Goal: Check status: Check status

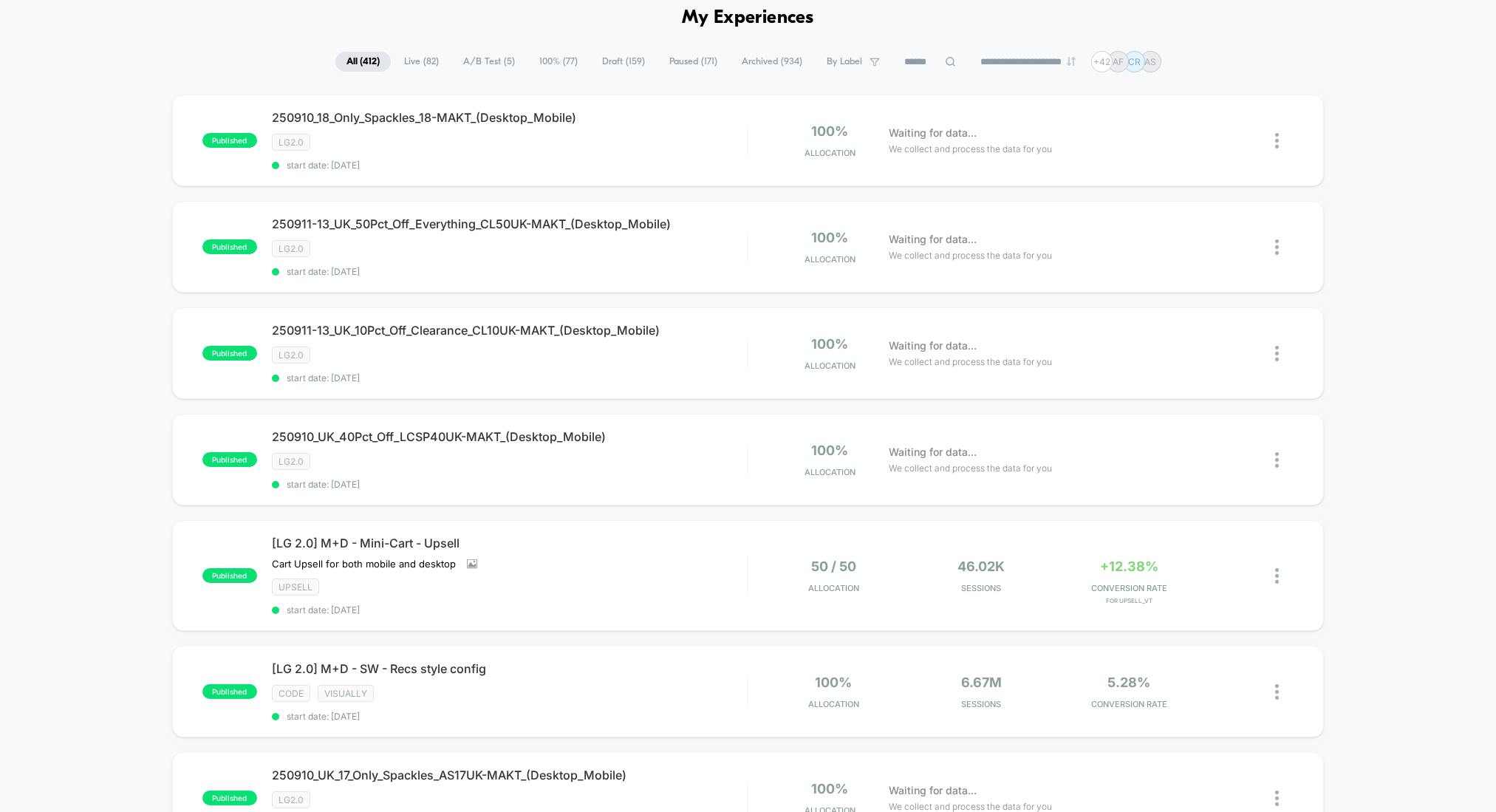
scroll to position [65, 0]
click at [233, 64] on div "**********" at bounding box center [748, 63] width 1496 height 22
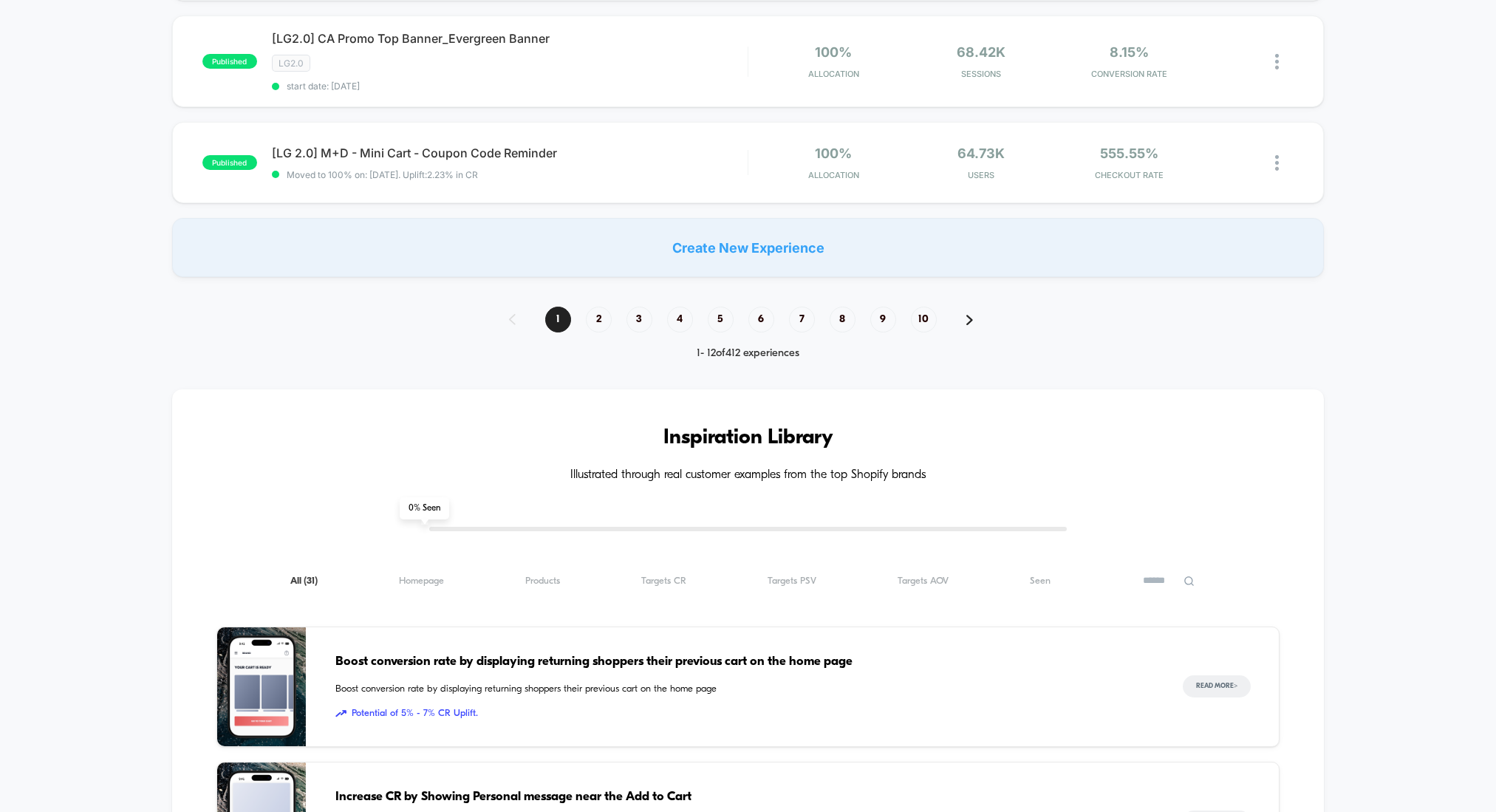
scroll to position [1125, 0]
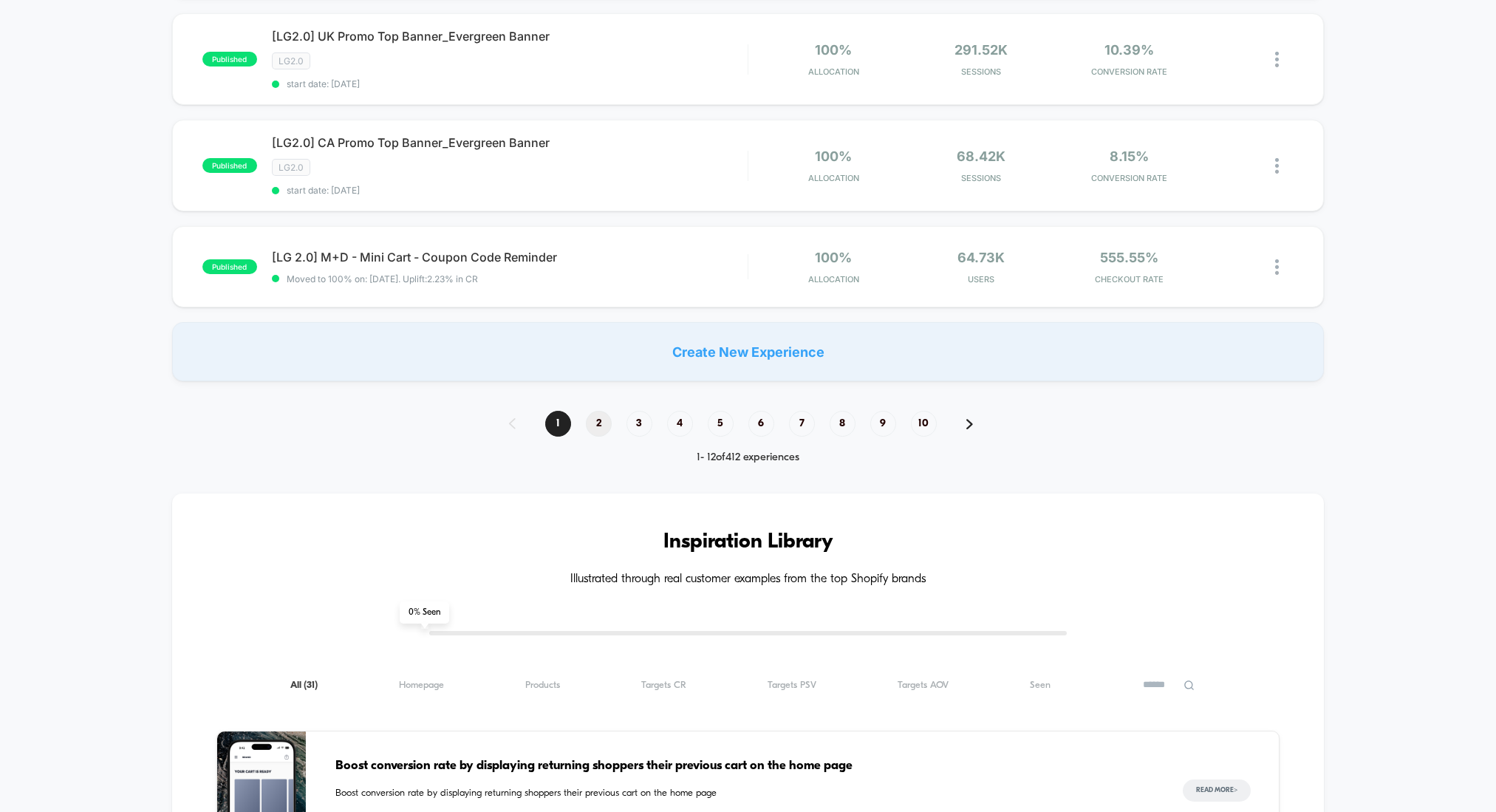
click at [594, 410] on span "2" at bounding box center [599, 423] width 26 height 26
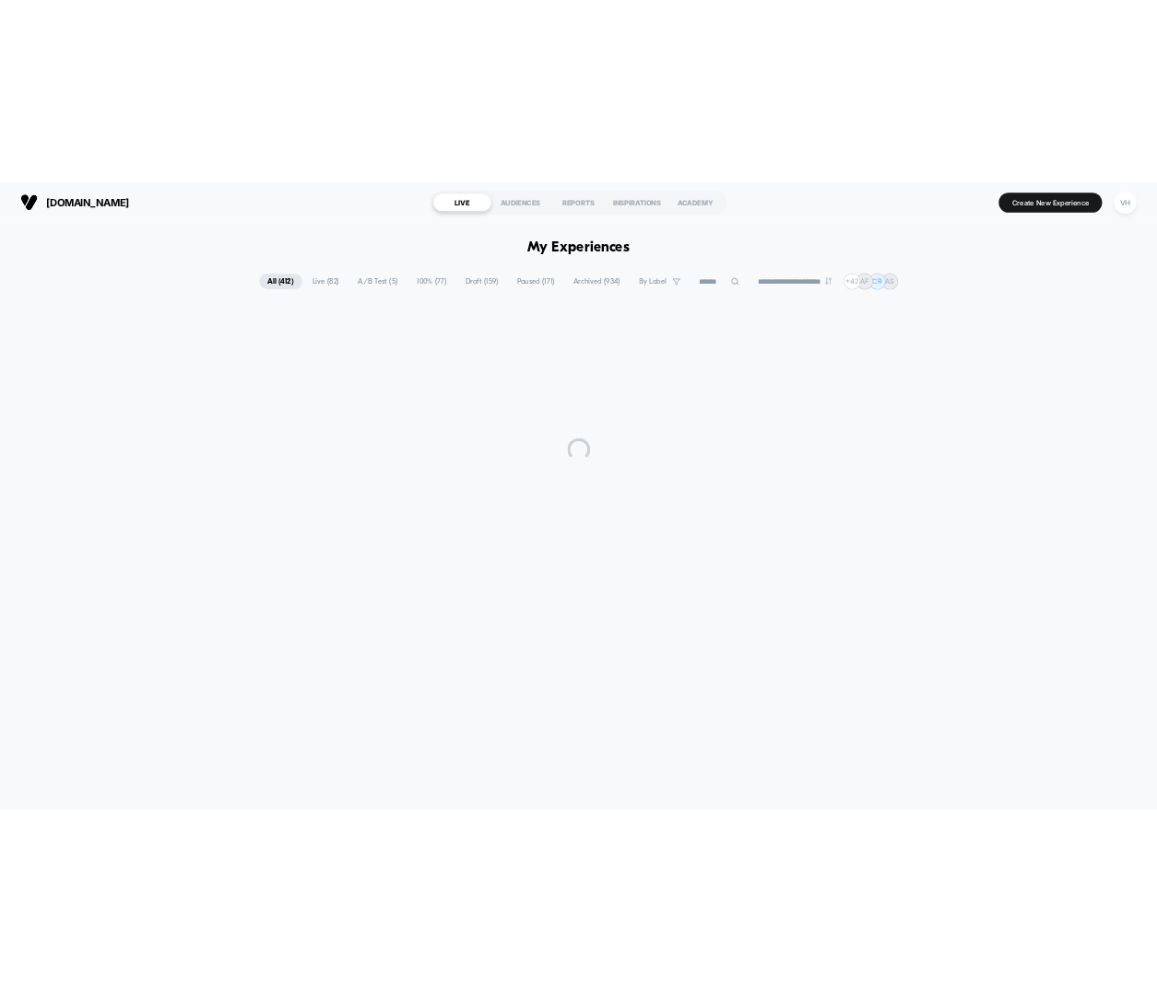
scroll to position [0, 0]
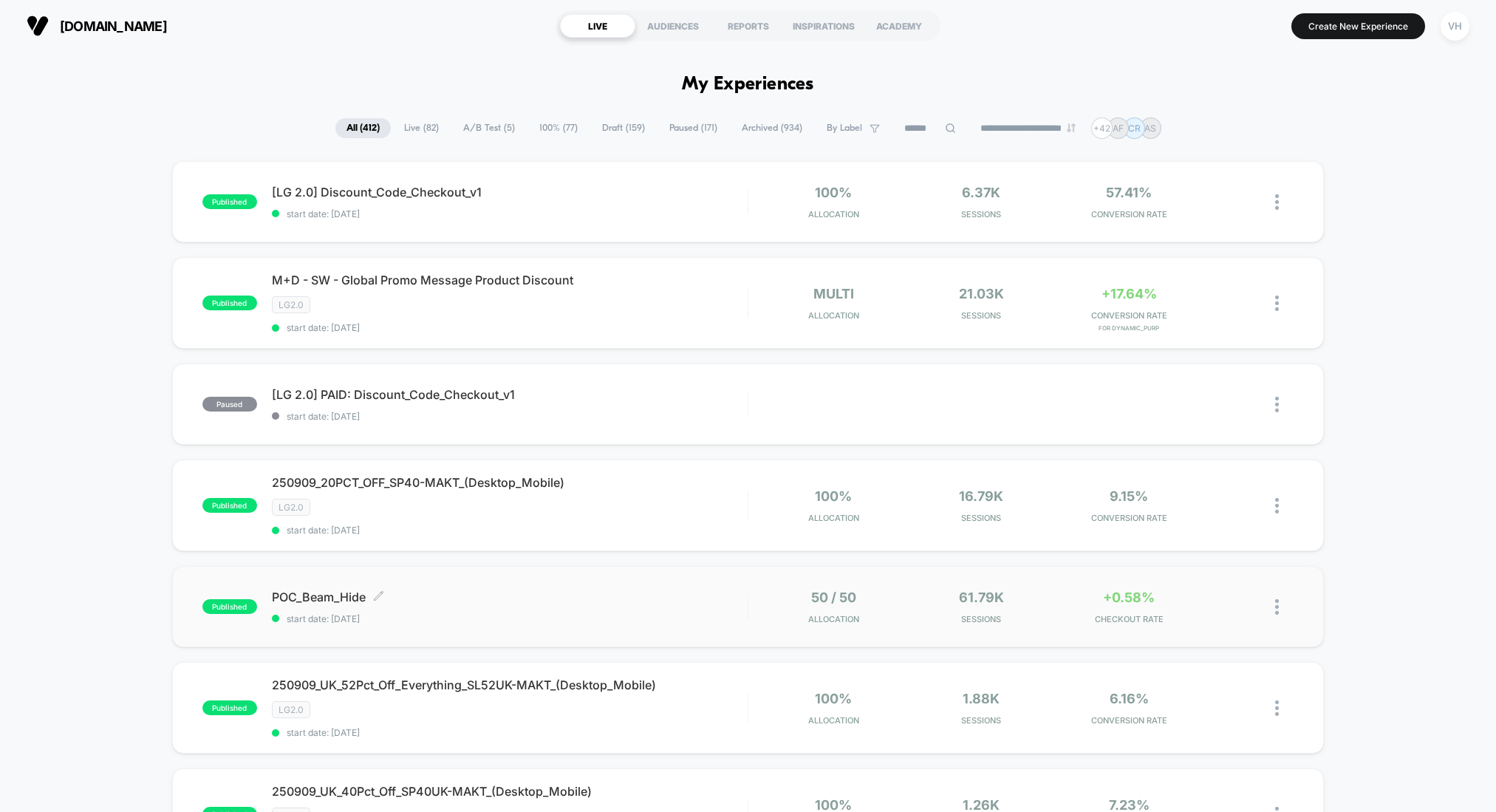
click at [230, 608] on span "published" at bounding box center [229, 606] width 55 height 14
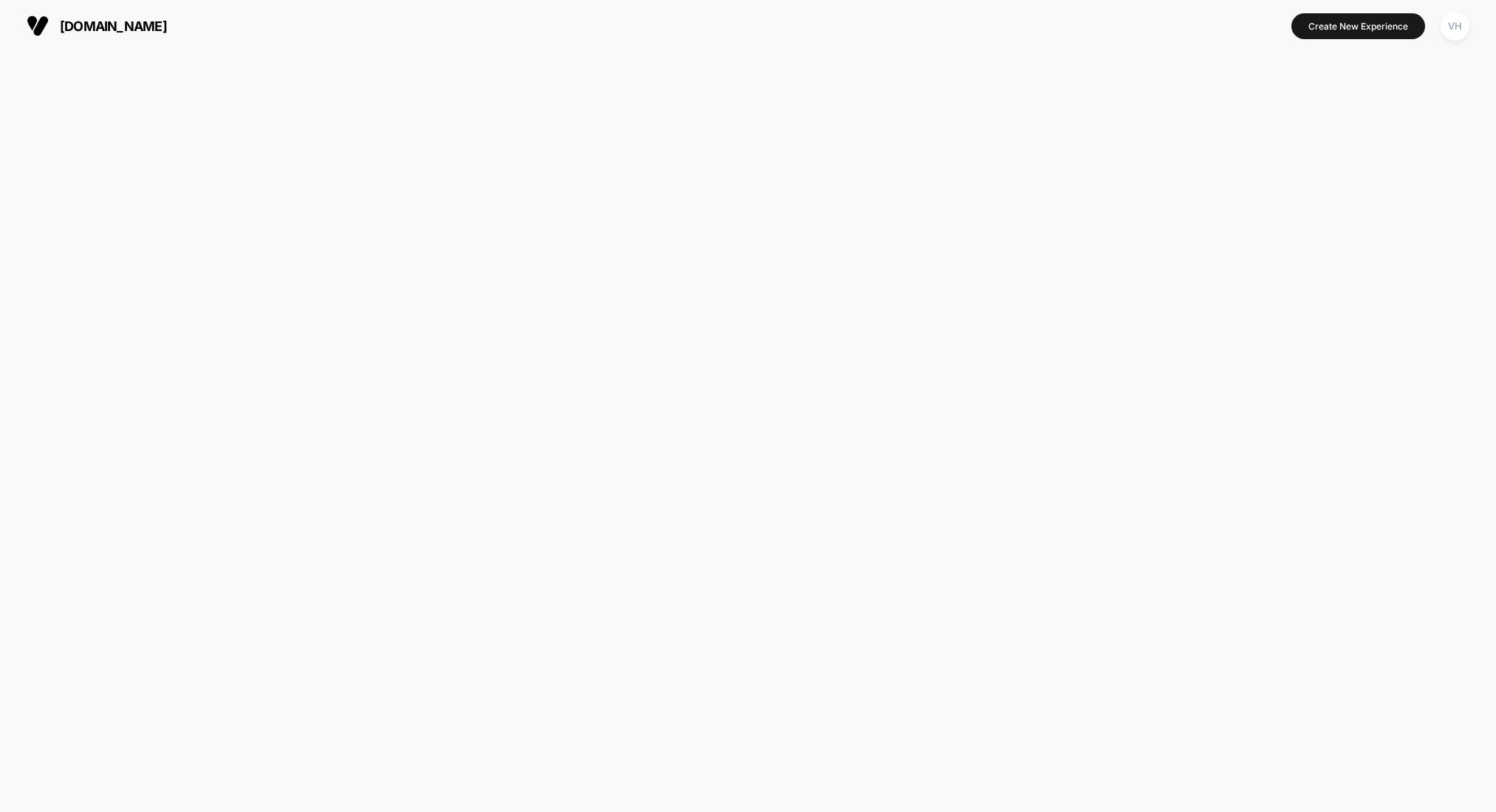
click at [342, 596] on div at bounding box center [748, 432] width 1496 height 760
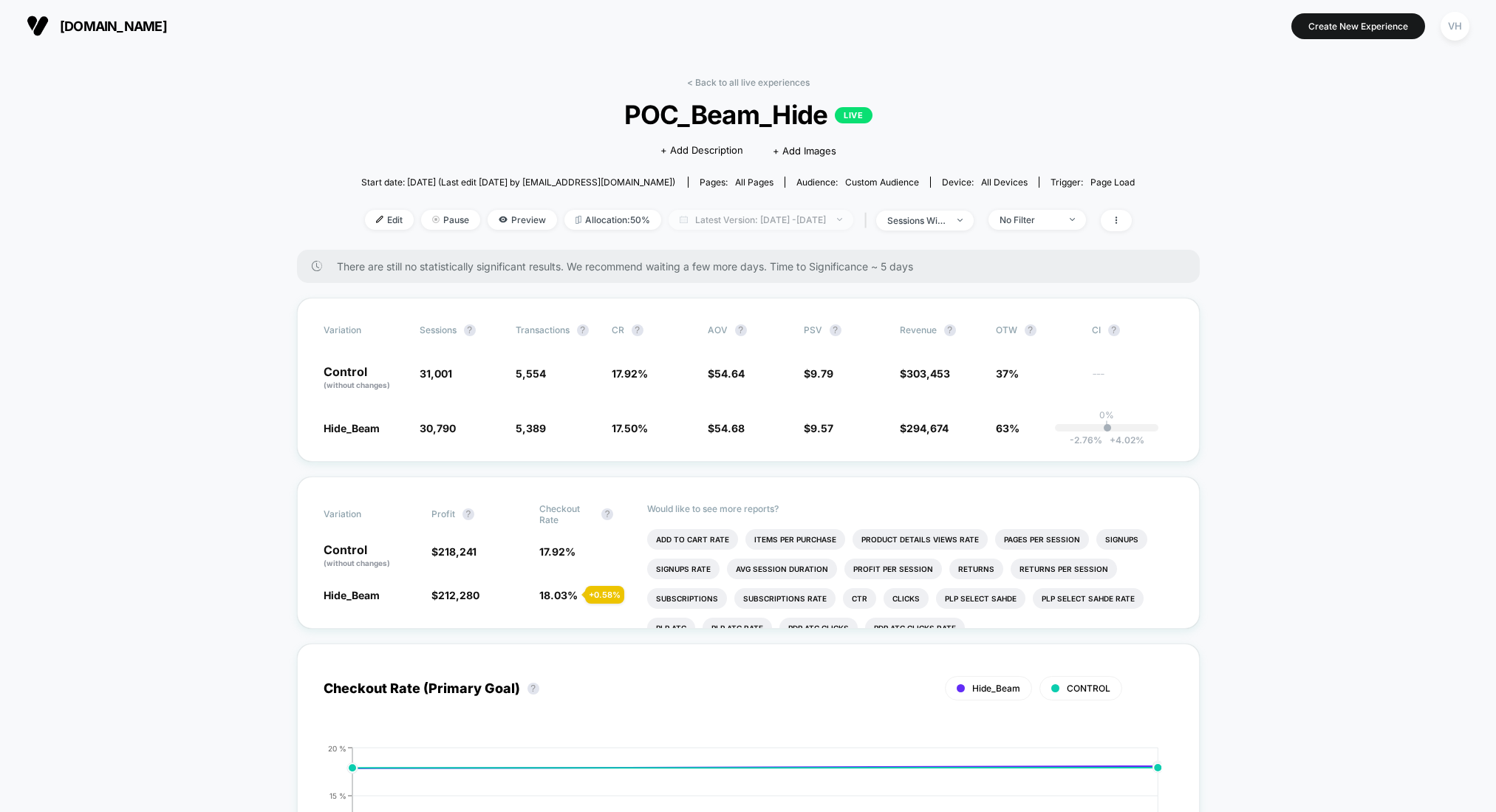
click at [707, 214] on span "Latest Version: [DATE] - [DATE]" at bounding box center [761, 220] width 184 height 20
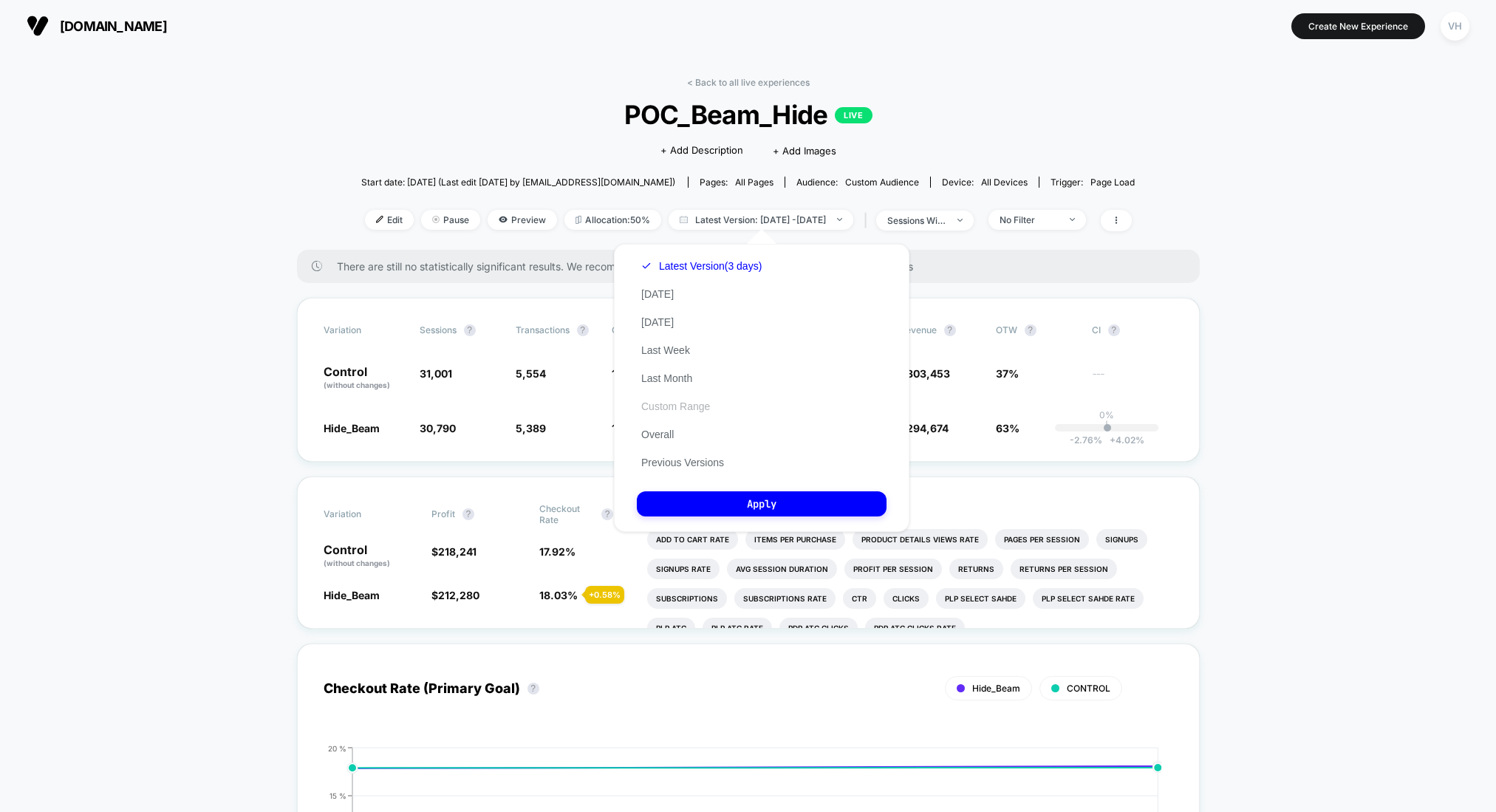
click at [676, 402] on button "Custom Range" at bounding box center [675, 406] width 78 height 14
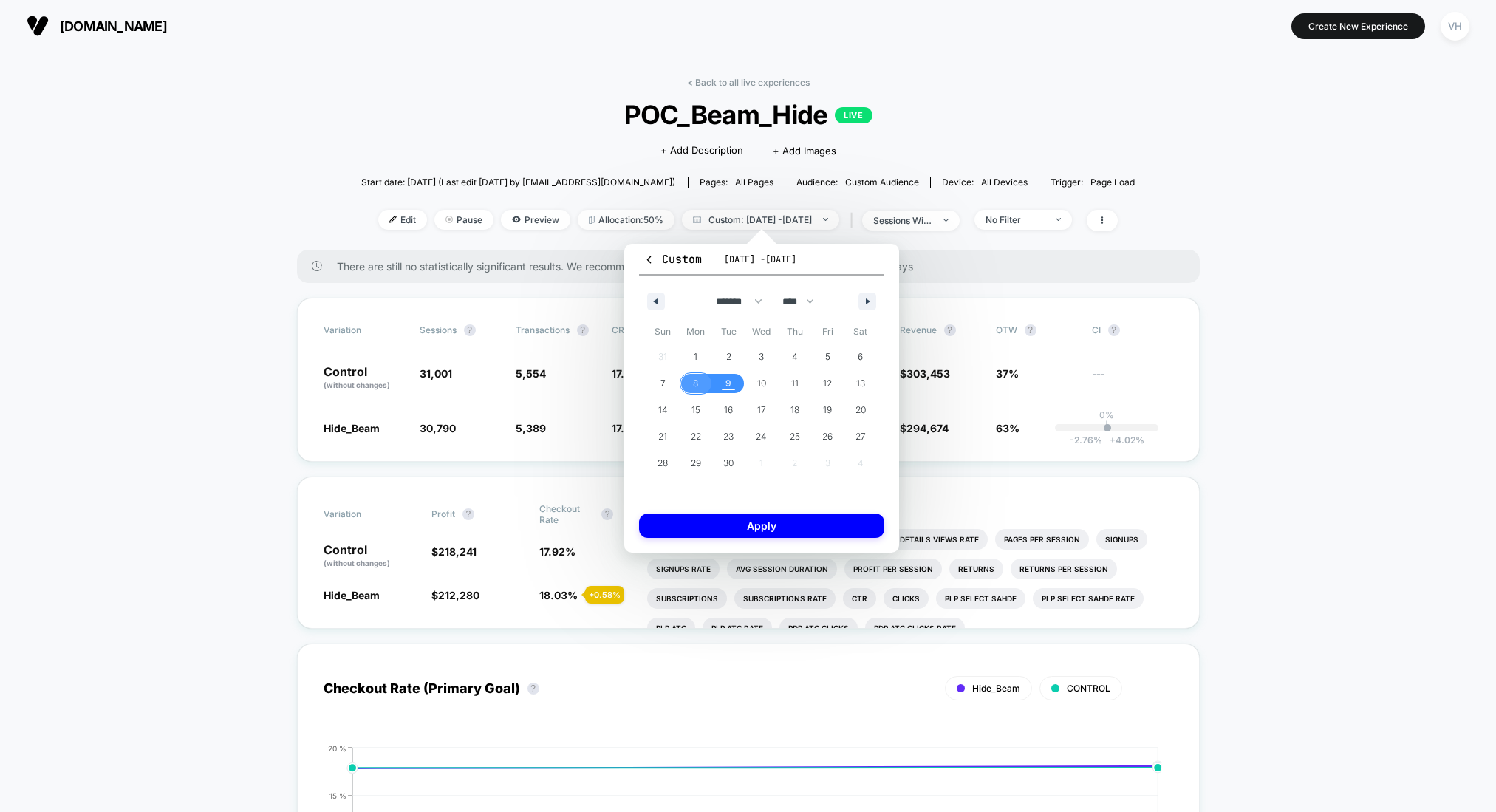
click at [693, 386] on span "8" at bounding box center [695, 383] width 5 height 26
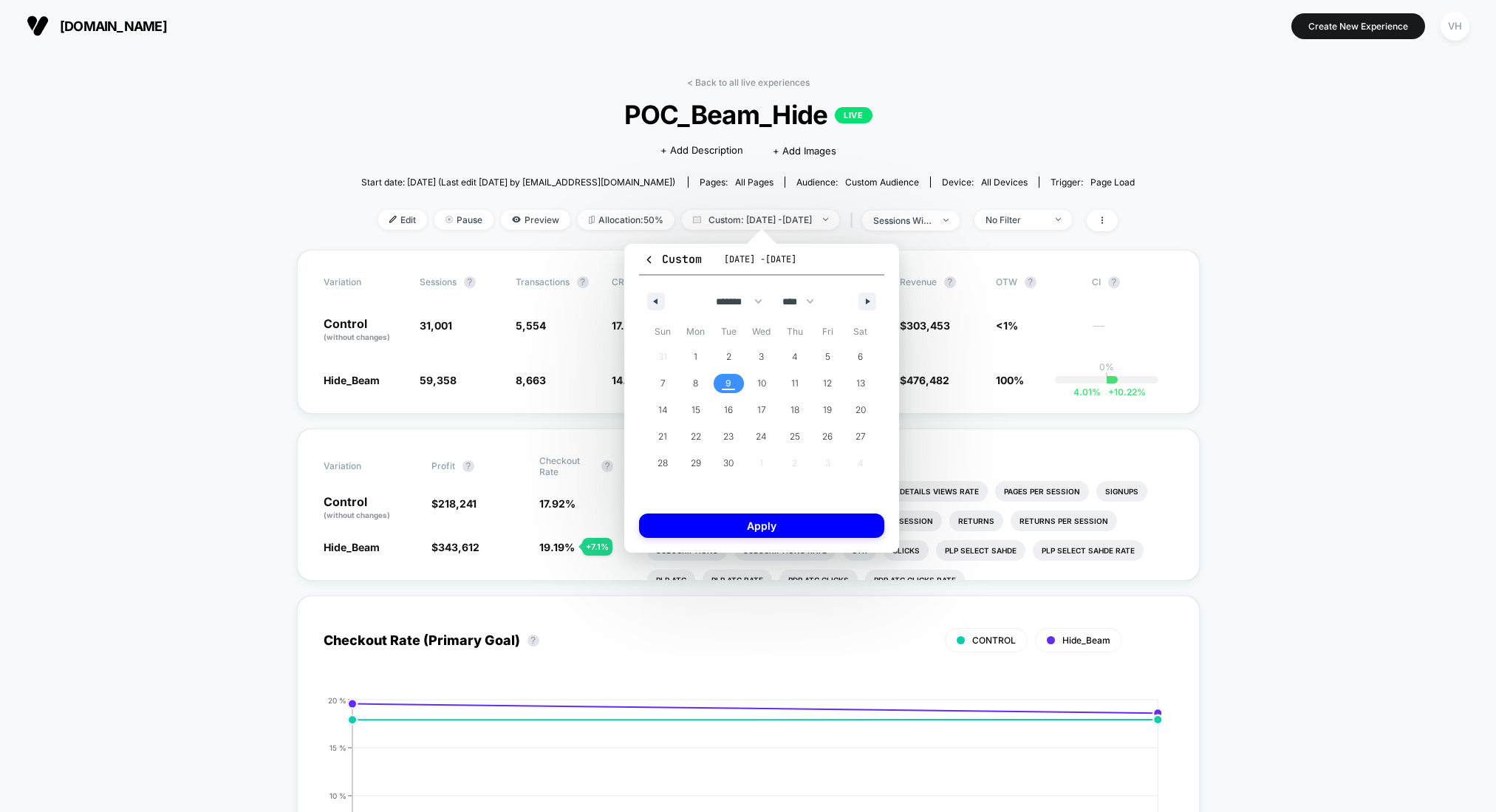
click at [727, 384] on span "9" at bounding box center [728, 383] width 6 height 26
click at [723, 523] on button "Apply" at bounding box center [762, 525] width 245 height 24
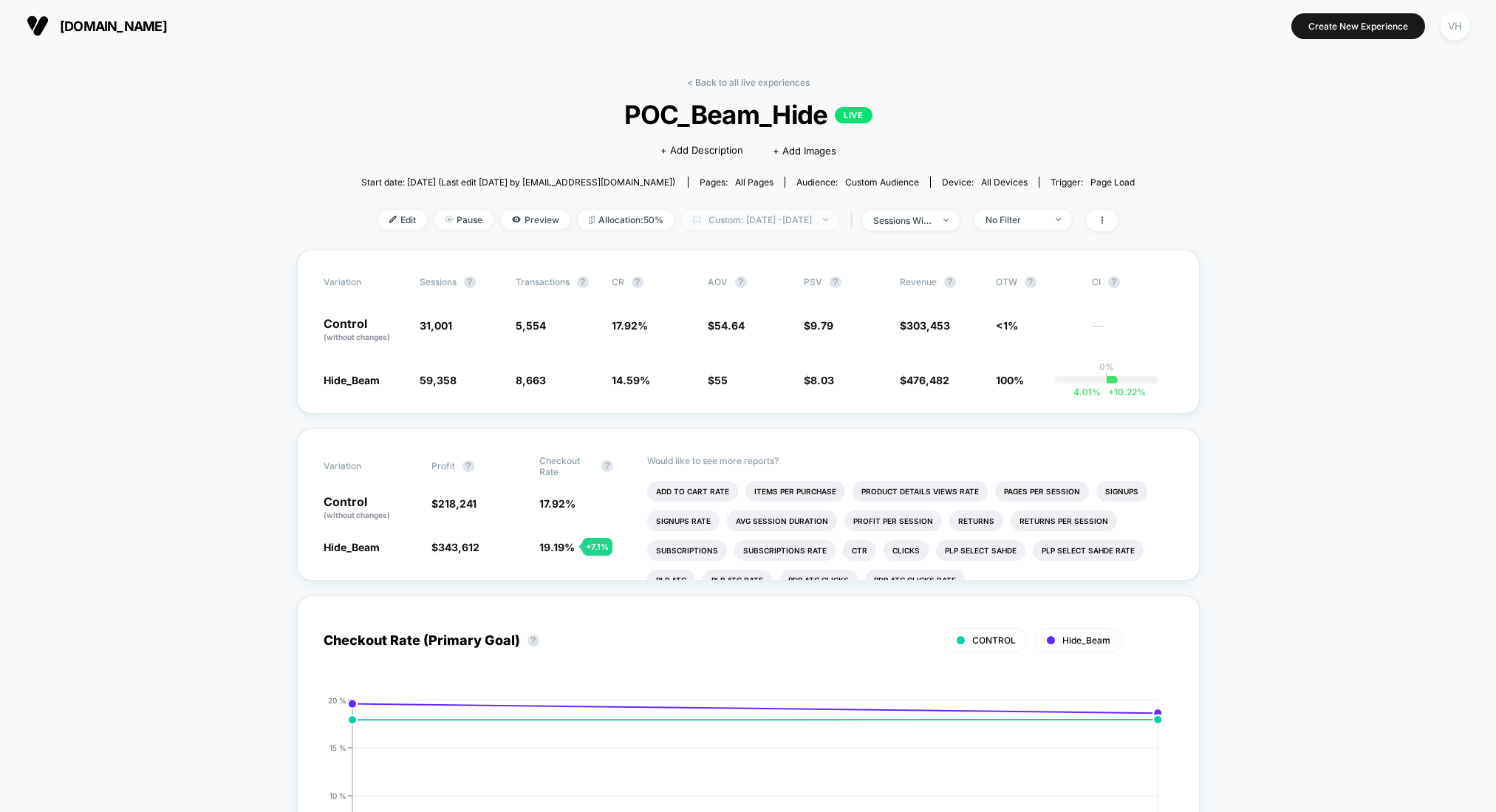
click at [710, 219] on span "Custom: [DATE] - [DATE]" at bounding box center [761, 220] width 157 height 20
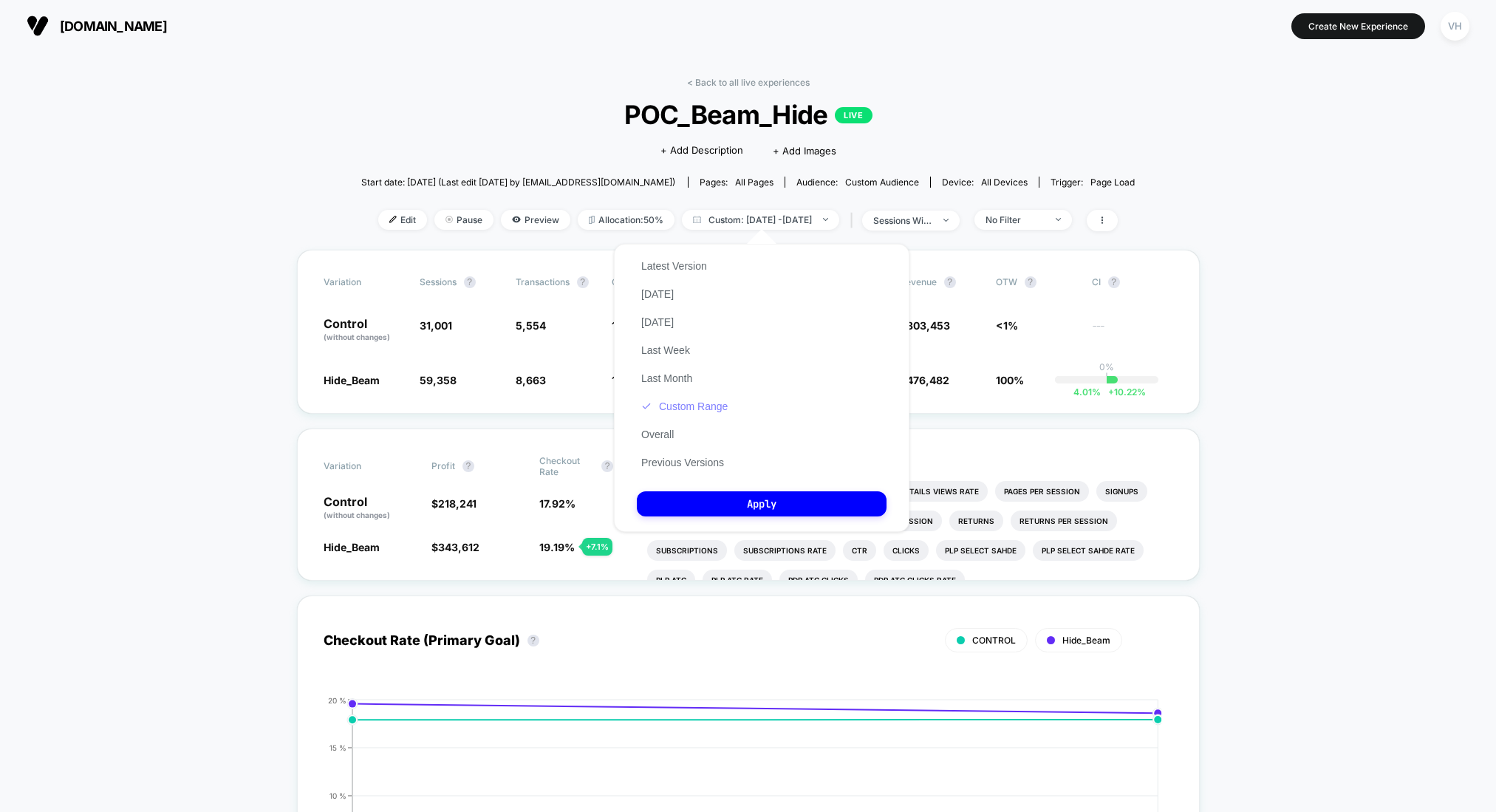
click at [670, 405] on button "Custom Range" at bounding box center [684, 406] width 95 height 14
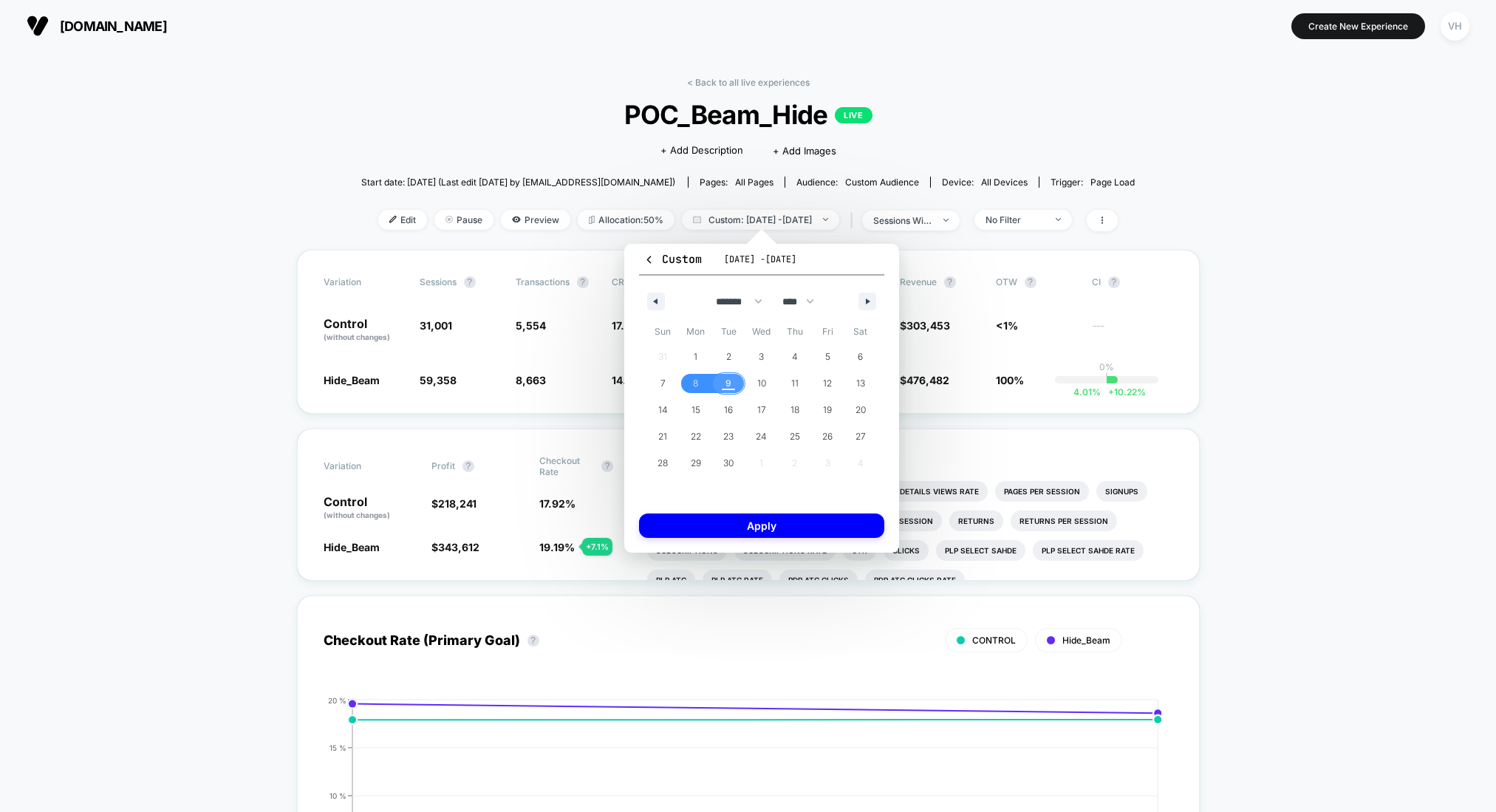
click at [729, 386] on span "9" at bounding box center [728, 383] width 6 height 26
click at [726, 513] on button "Apply" at bounding box center [762, 525] width 245 height 24
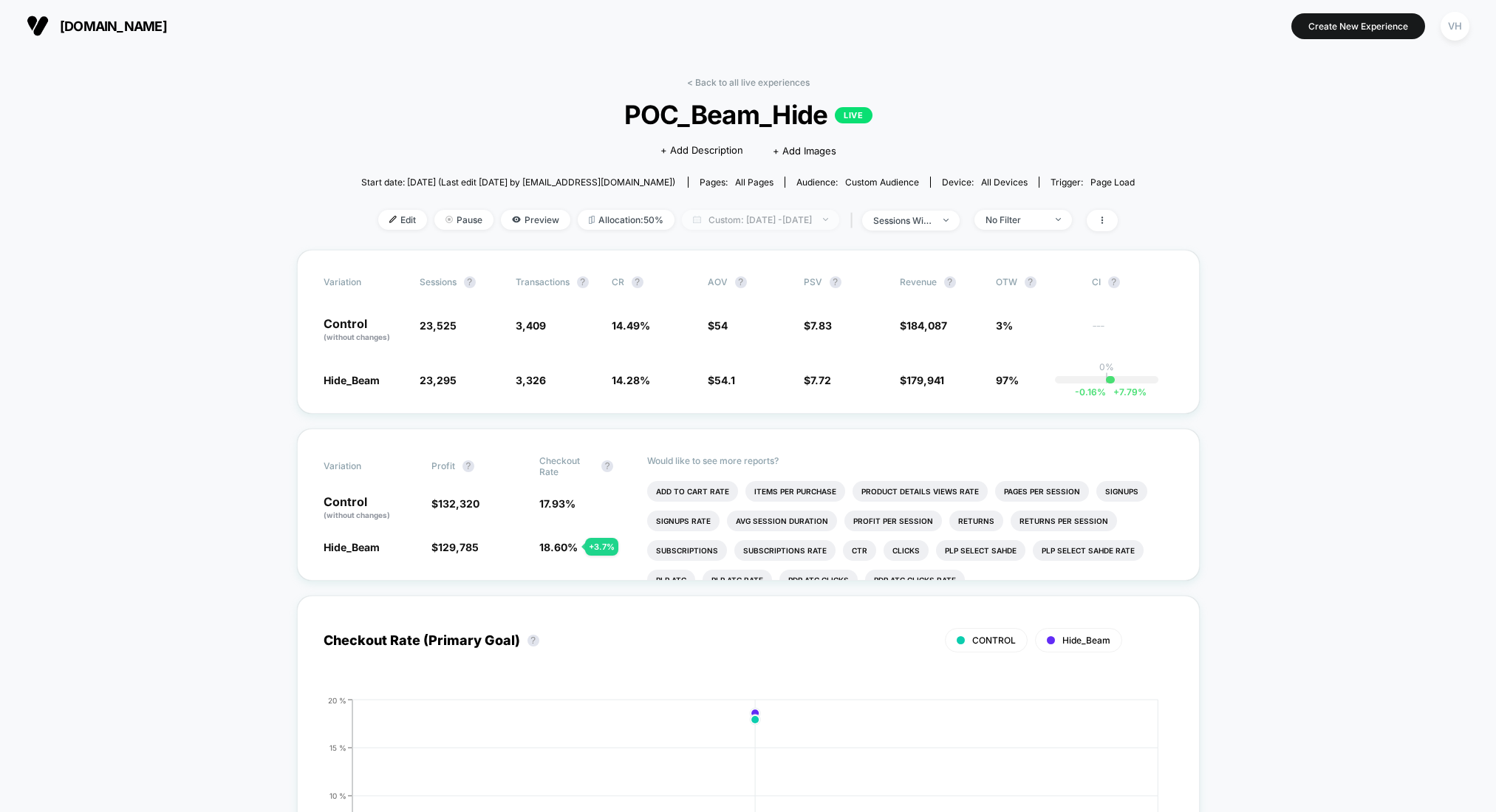
click at [789, 223] on span "Custom: [DATE] - [DATE]" at bounding box center [761, 220] width 157 height 20
select select "*"
select select "****"
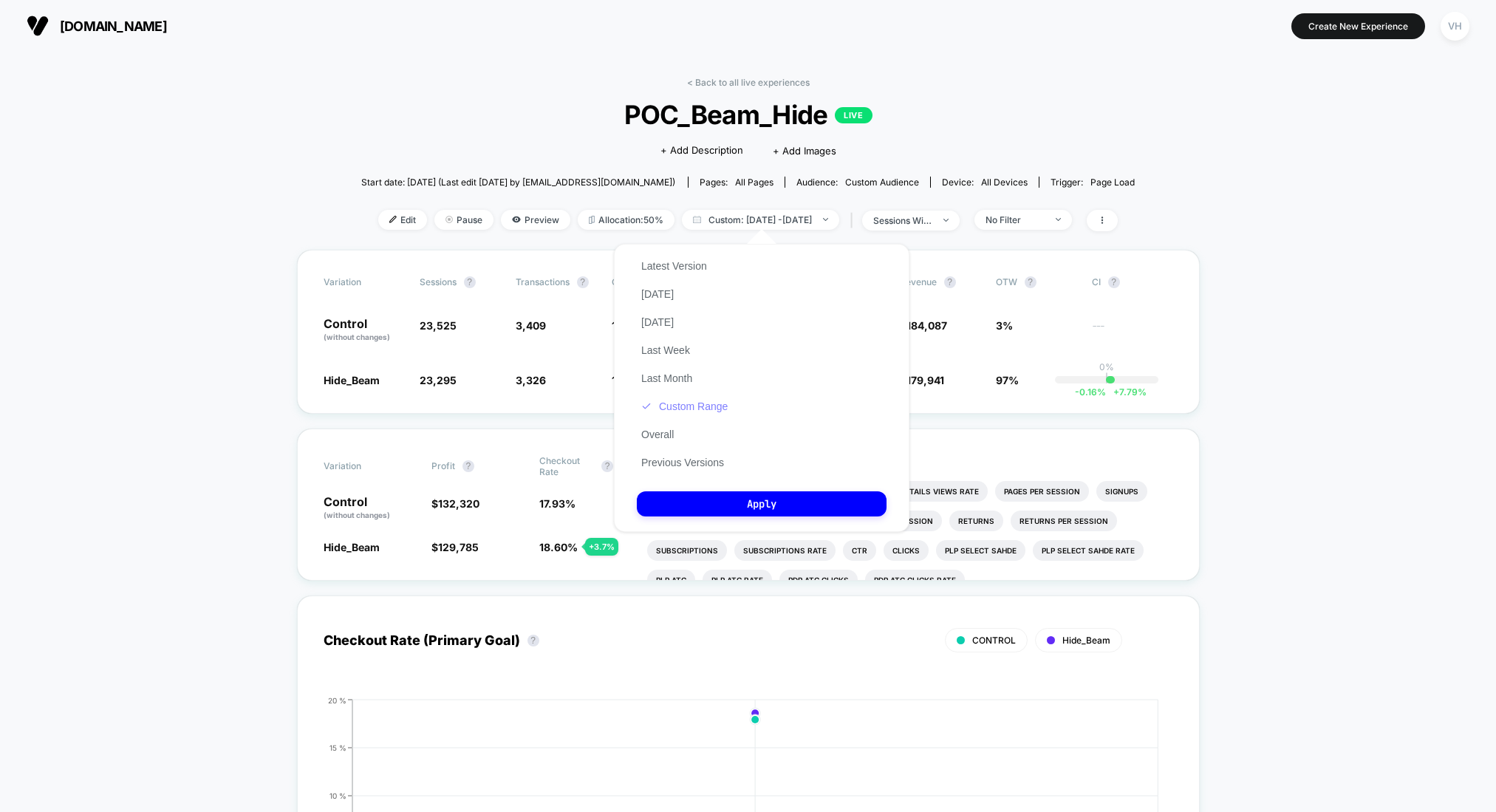
click at [692, 406] on button "Custom Range" at bounding box center [684, 406] width 95 height 14
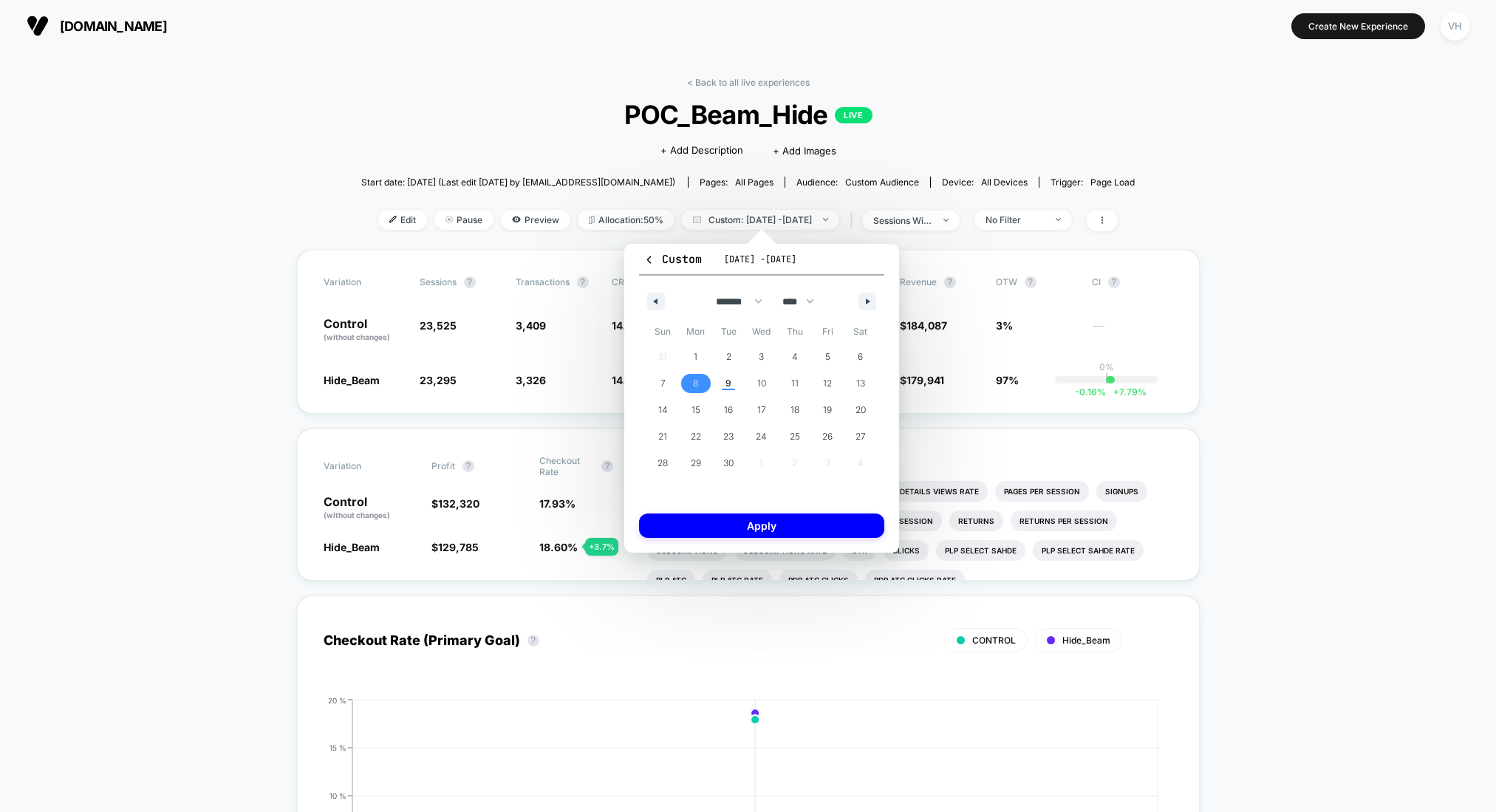
click at [704, 382] on span "8" at bounding box center [696, 383] width 33 height 19
click at [722, 382] on span "9" at bounding box center [728, 383] width 33 height 19
click at [734, 523] on button "Apply" at bounding box center [762, 525] width 245 height 24
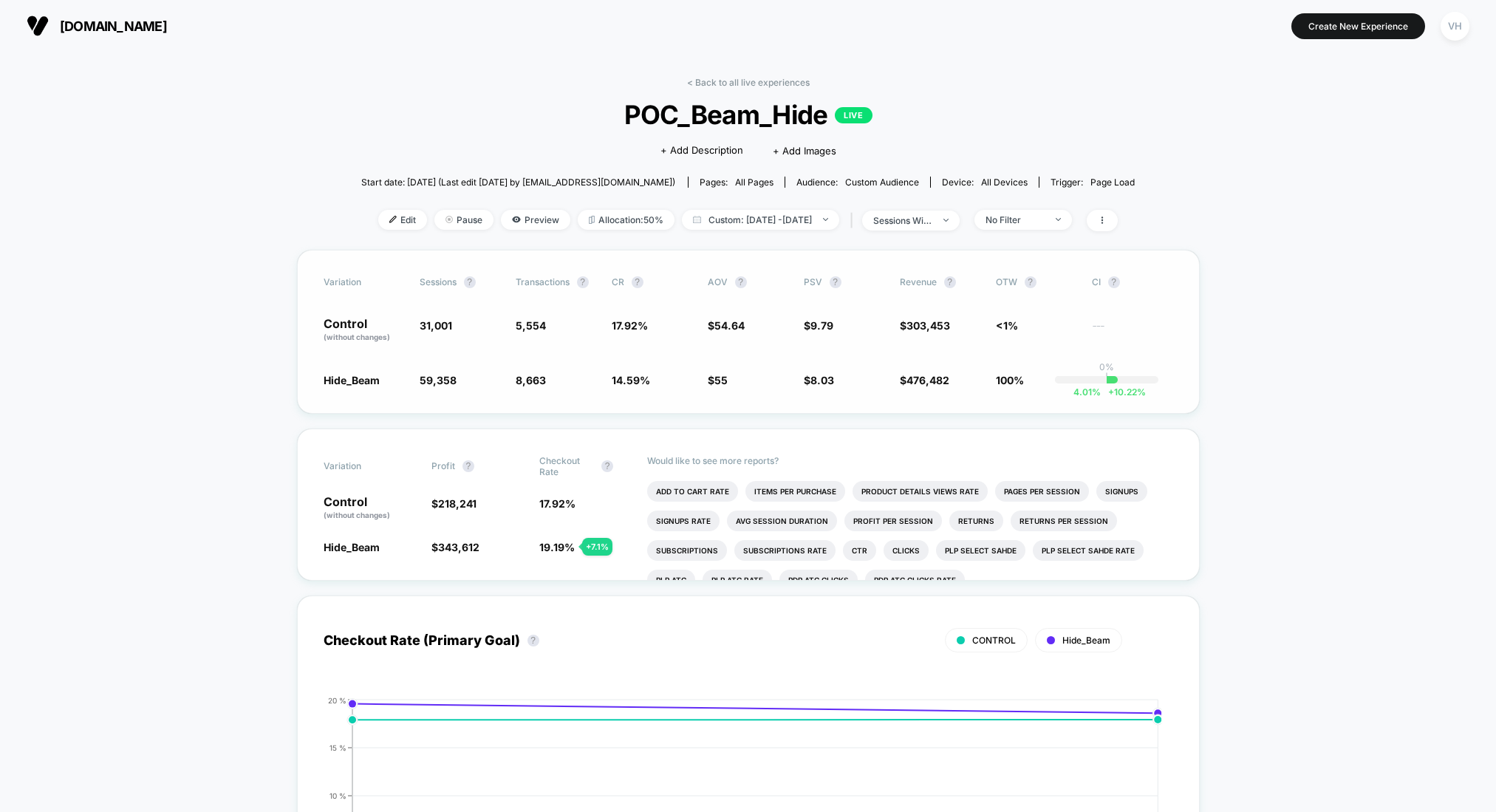
click at [1113, 380] on div "4.01 % + 10.22 %" at bounding box center [1110, 379] width 15 height 7
click at [829, 358] on div "Variation Sessions ? Transactions ? CR ? AOV ? PSV ? Revenue ? OTW ? CI ? Contr…" at bounding box center [748, 331] width 903 height 164
click at [822, 380] on span "8.03" at bounding box center [822, 380] width 23 height 13
click at [734, 215] on span "Custom: [DATE] - [DATE]" at bounding box center [761, 220] width 157 height 20
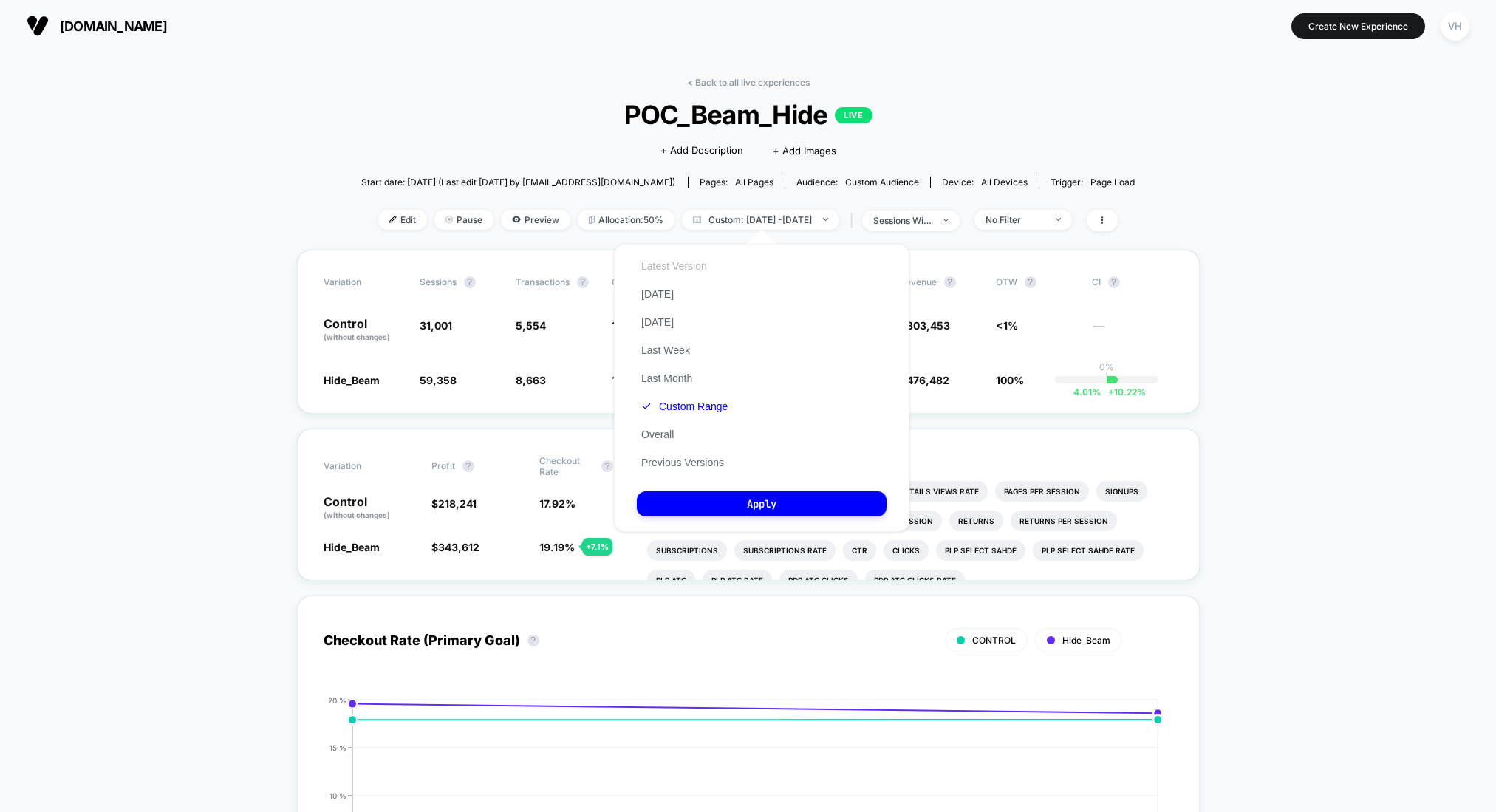
click at [695, 260] on button "Latest Version" at bounding box center [673, 265] width 75 height 14
click at [730, 507] on button "Apply" at bounding box center [761, 503] width 249 height 25
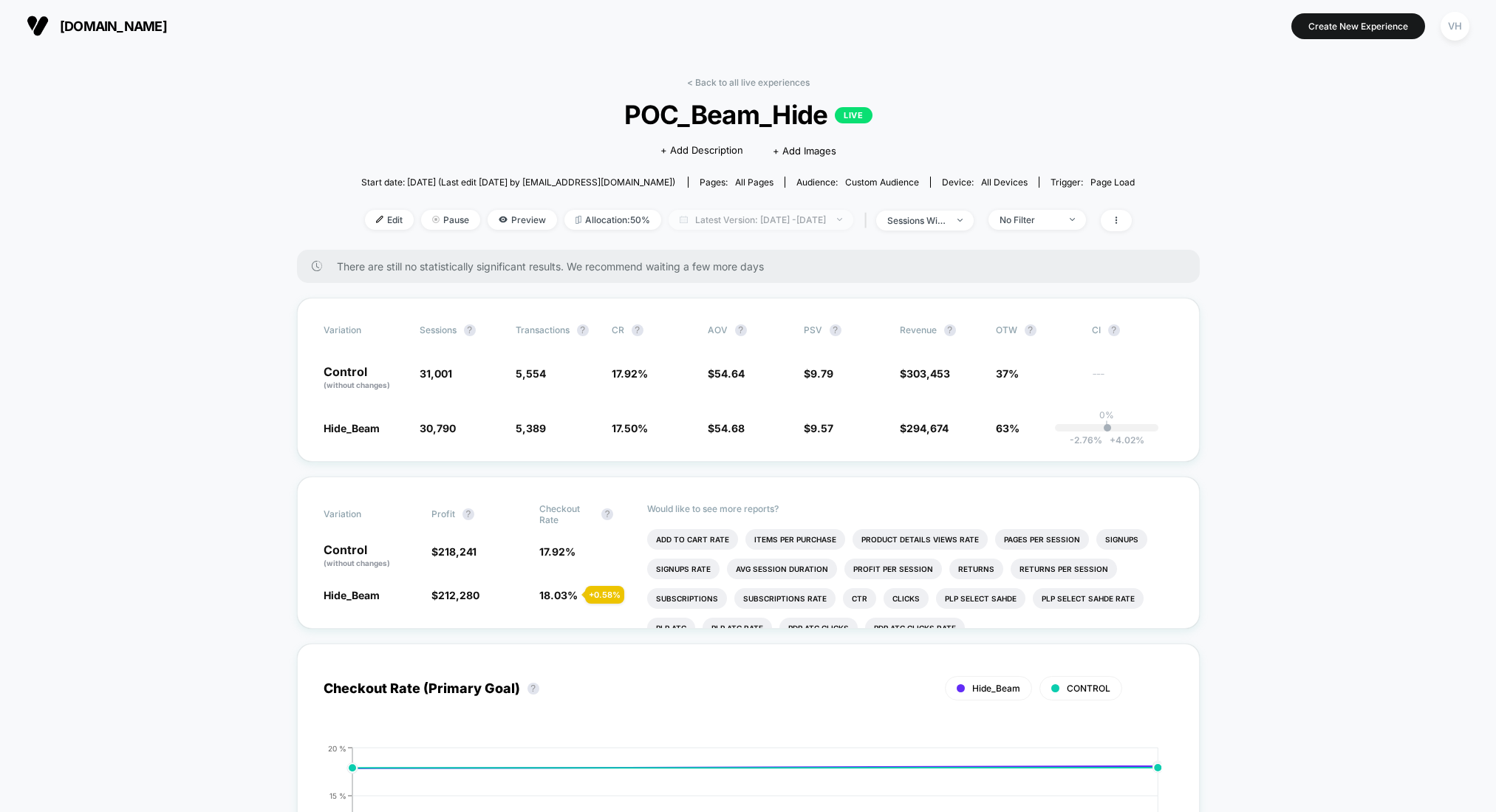
click at [804, 211] on span "Latest Version: [DATE] - [DATE]" at bounding box center [761, 220] width 184 height 20
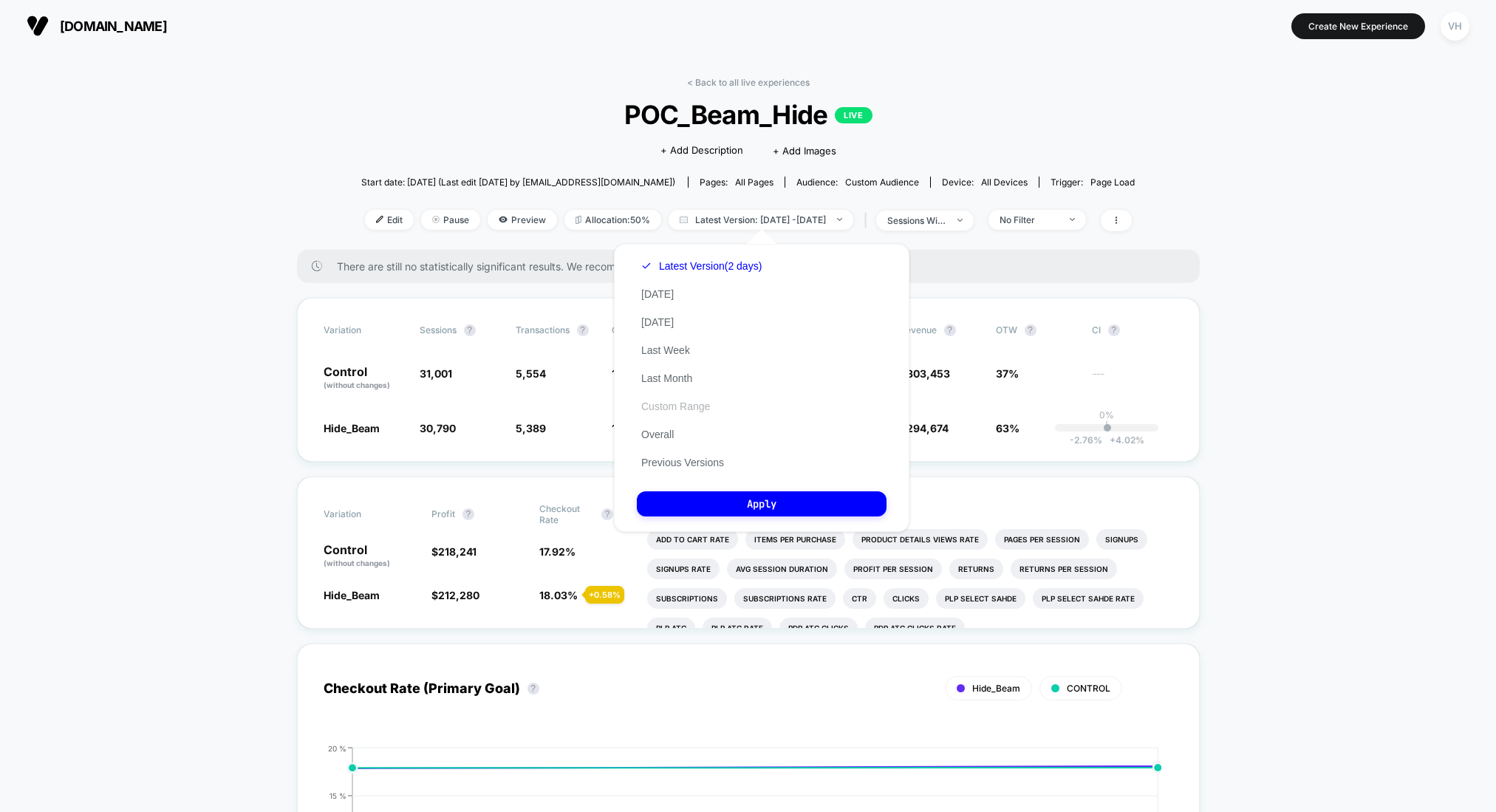
click at [673, 409] on button "Custom Range" at bounding box center [675, 406] width 78 height 14
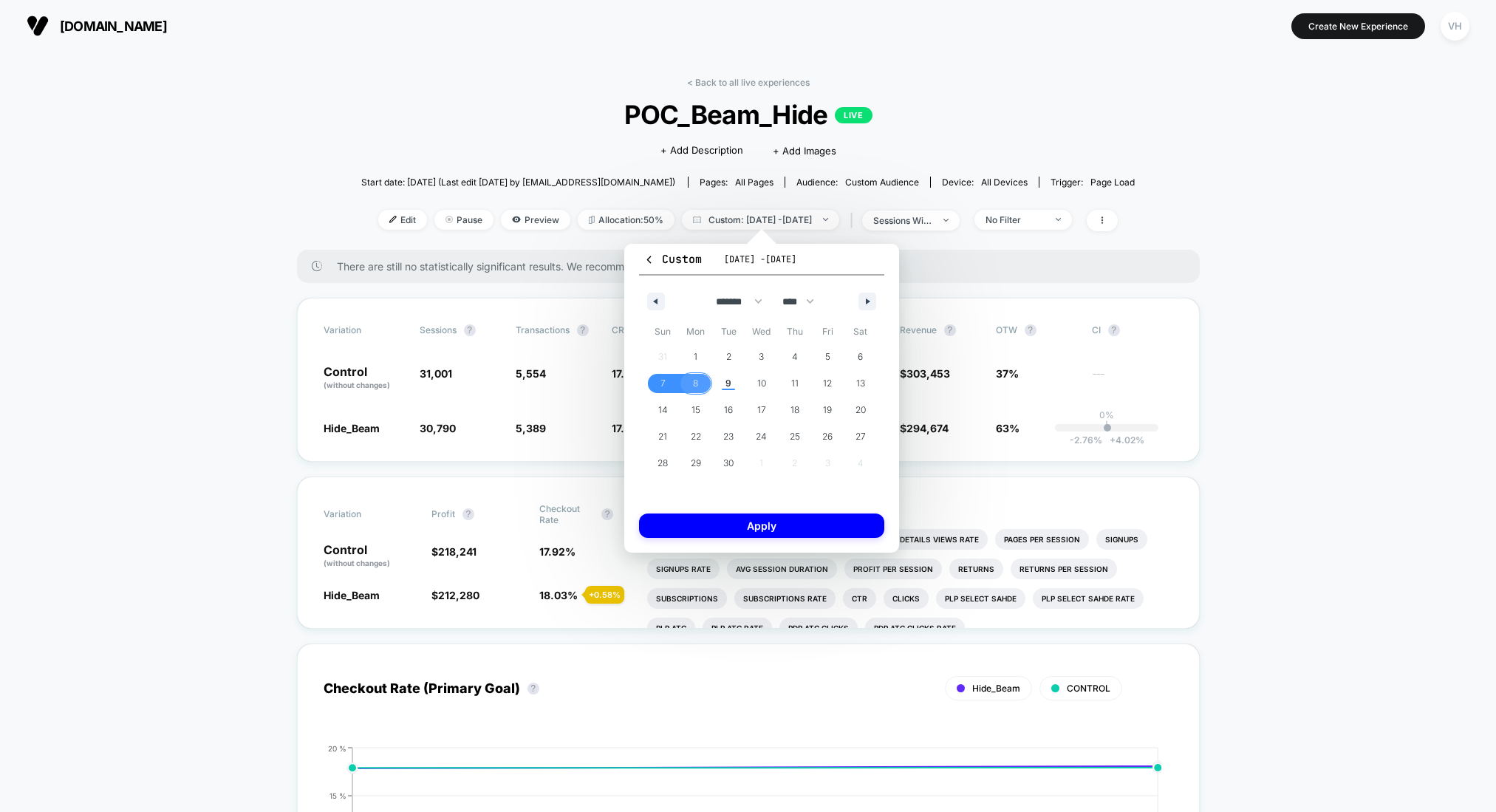
click at [695, 376] on span "8" at bounding box center [695, 383] width 5 height 26
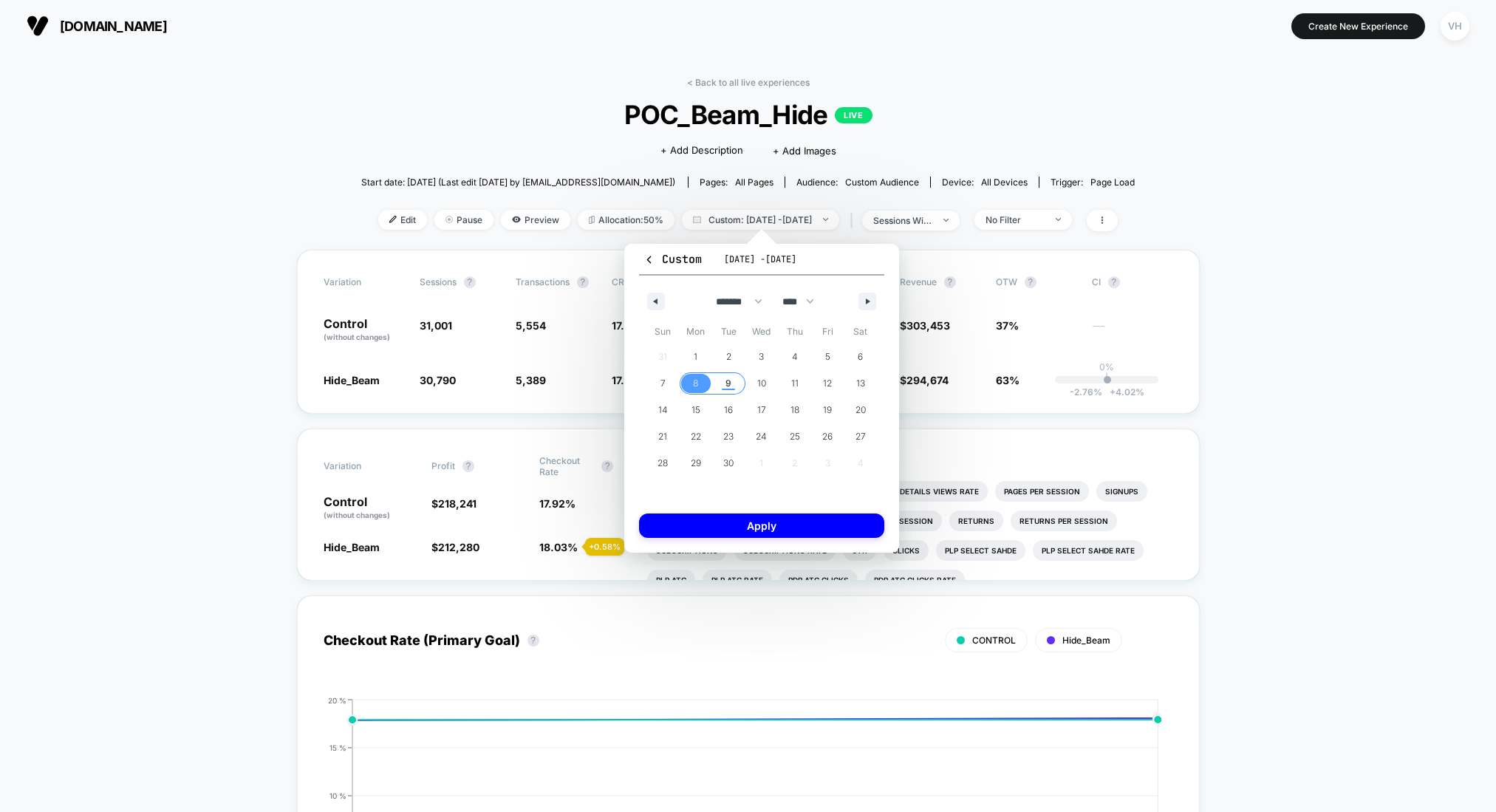
click at [735, 376] on span "9" at bounding box center [728, 383] width 33 height 19
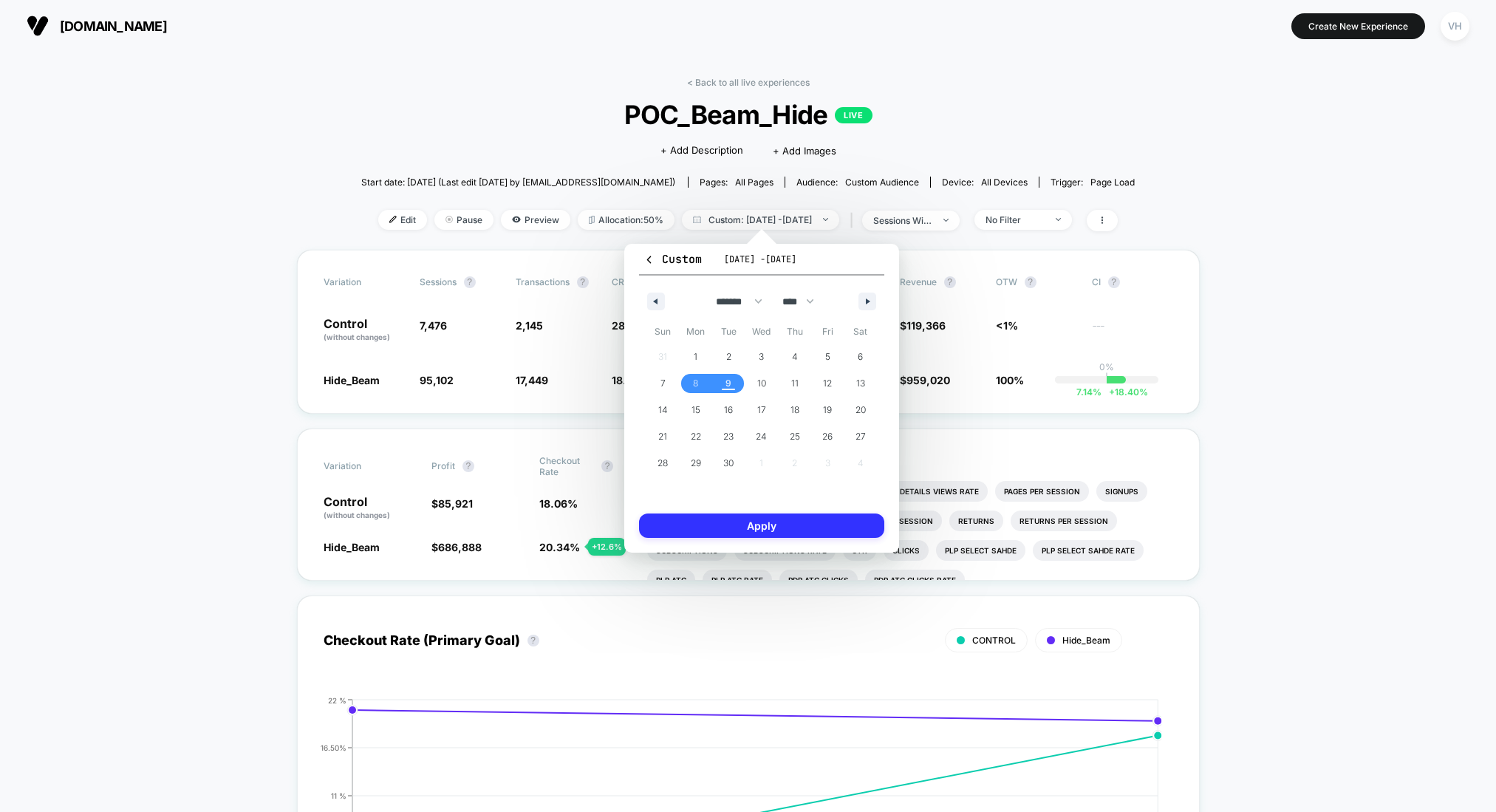
click at [739, 524] on button "Apply" at bounding box center [762, 525] width 245 height 24
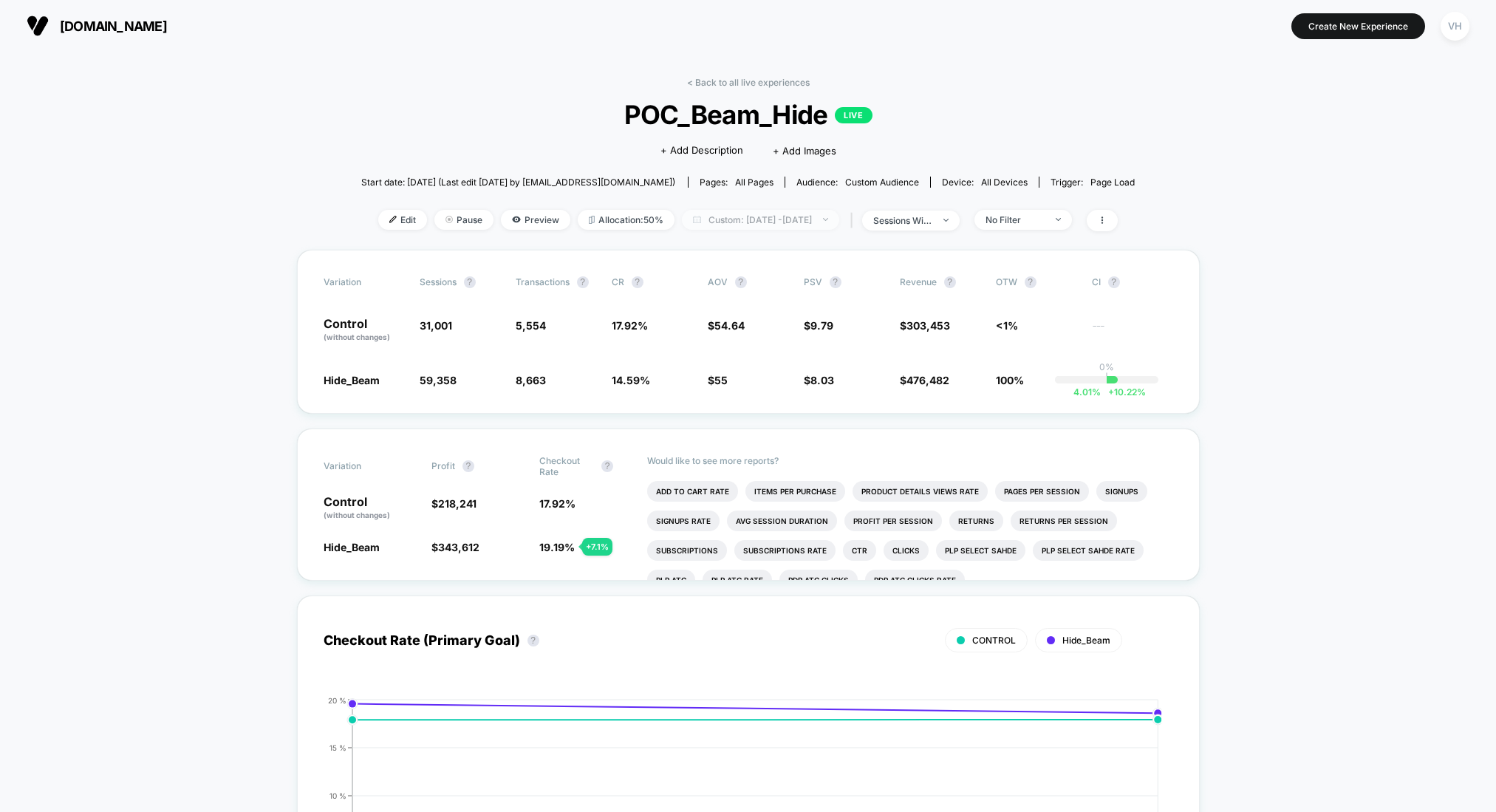
click at [734, 226] on span "Custom: [DATE] - [DATE]" at bounding box center [761, 220] width 157 height 20
select select "*"
select select "****"
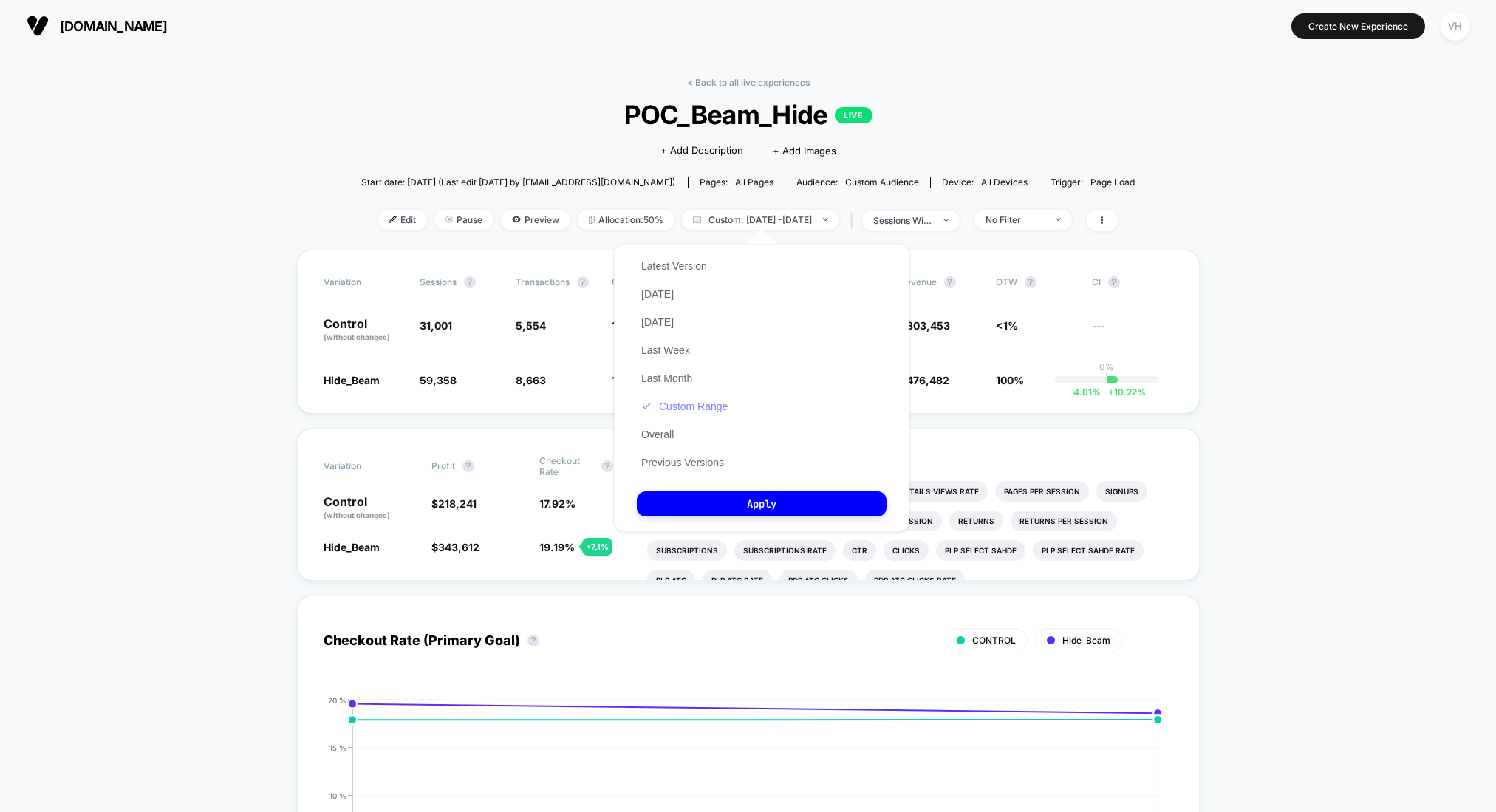
click at [710, 402] on button "Custom Range" at bounding box center [684, 406] width 95 height 14
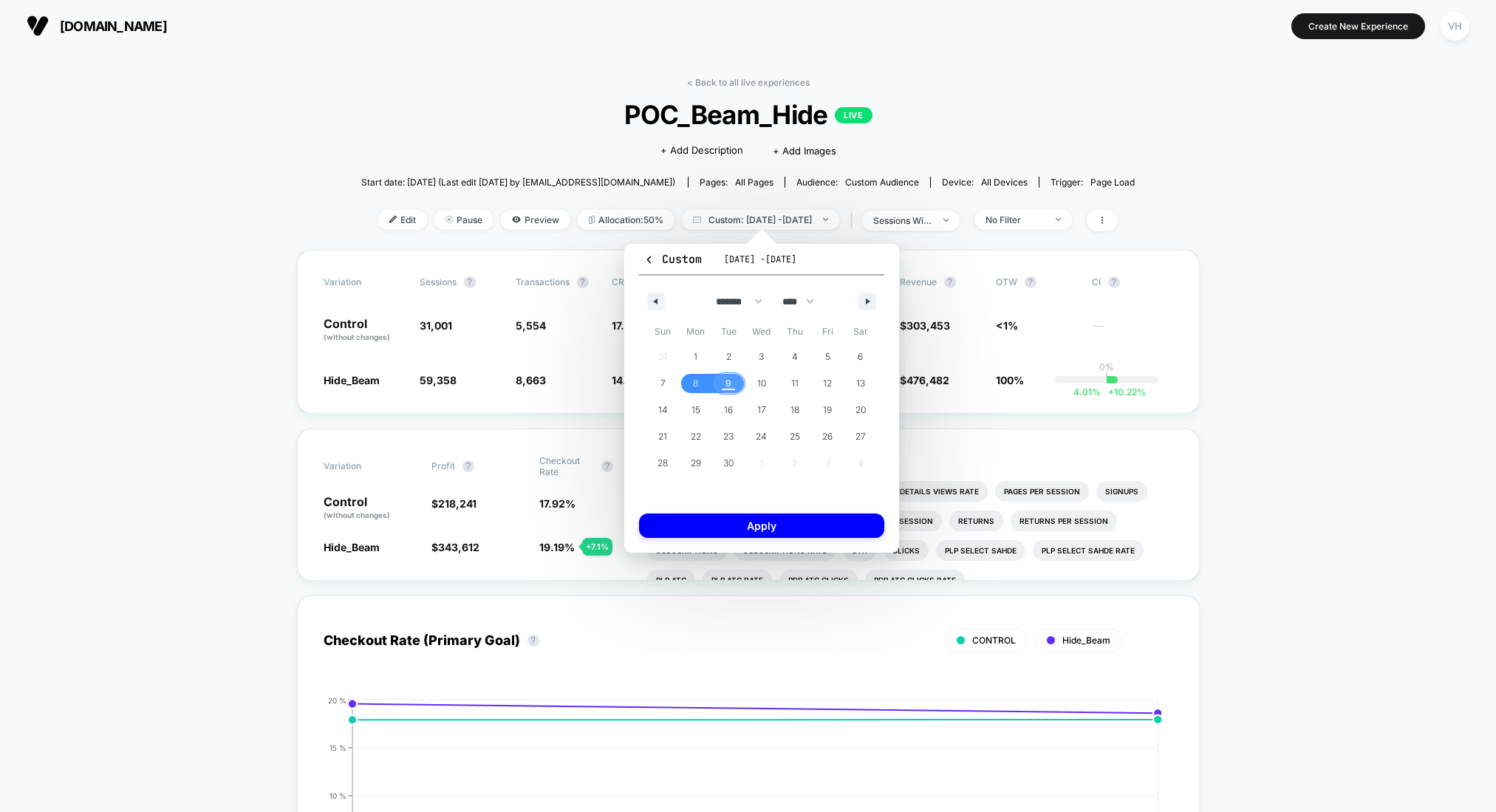
click at [724, 382] on span "9" at bounding box center [728, 383] width 33 height 19
click at [717, 521] on button "Apply" at bounding box center [762, 525] width 245 height 24
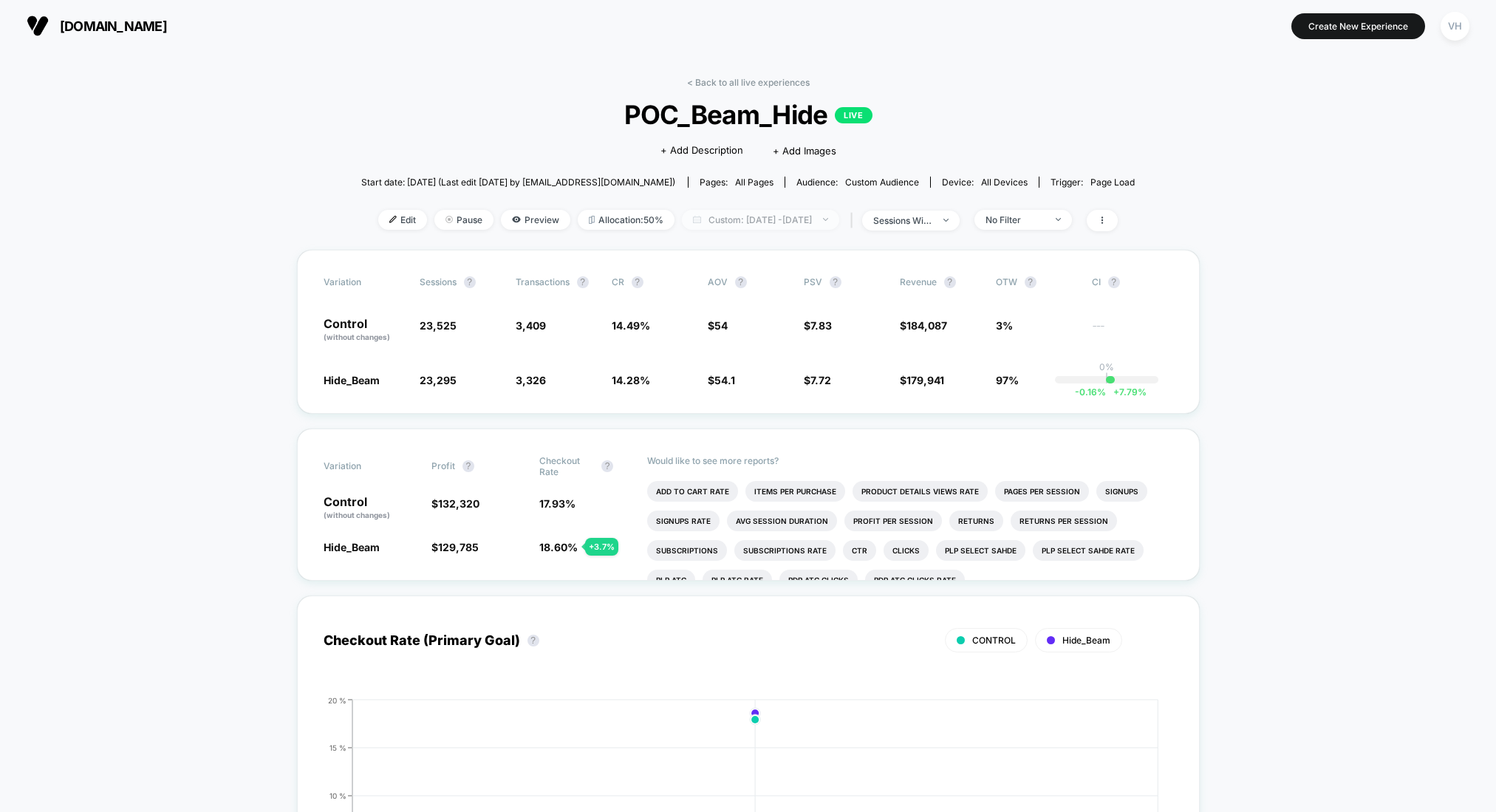
click at [803, 225] on span "Custom: [DATE] - [DATE]" at bounding box center [761, 220] width 157 height 20
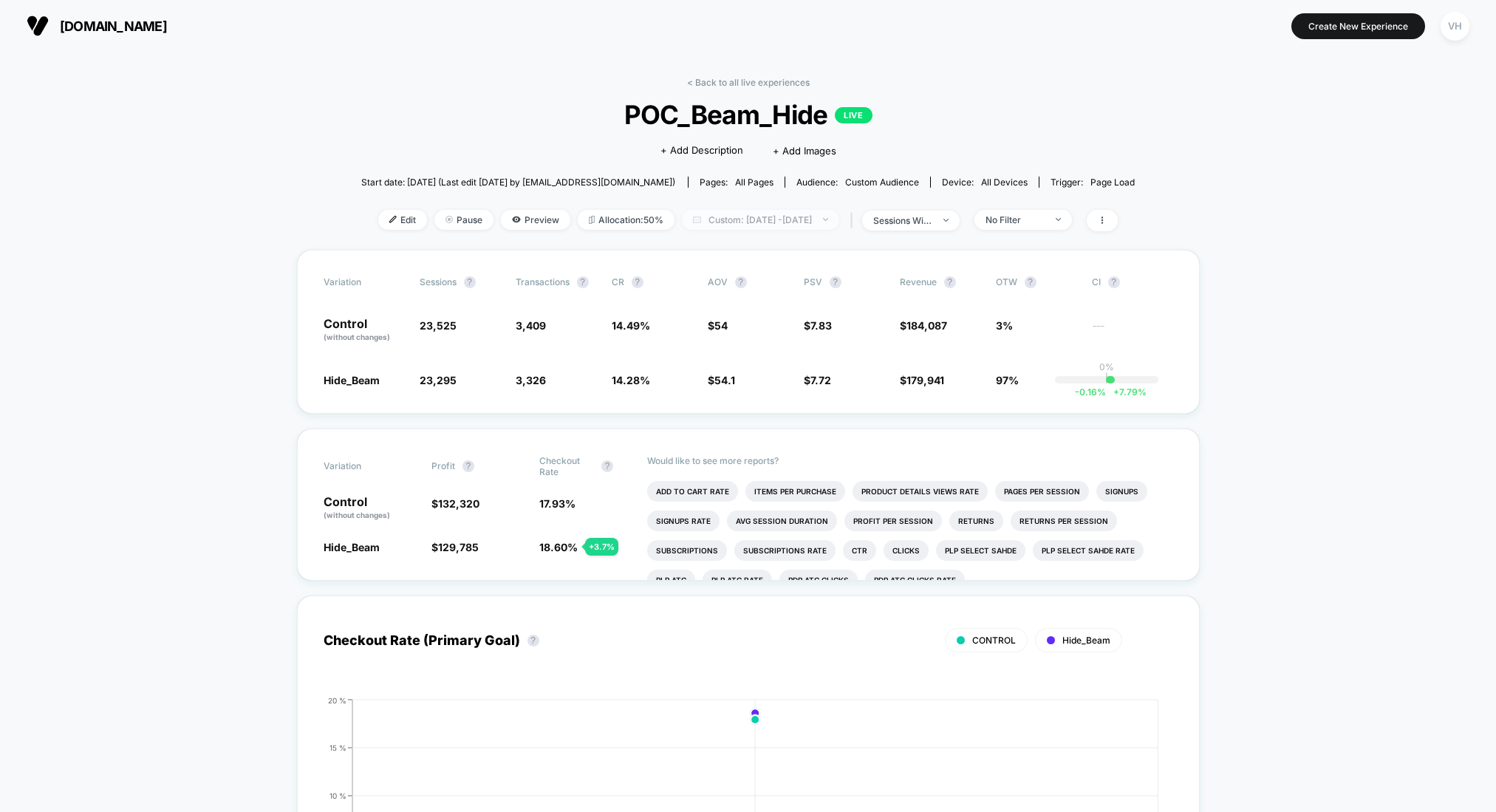
click at [762, 220] on span "Custom: [DATE] - [DATE]" at bounding box center [761, 220] width 157 height 20
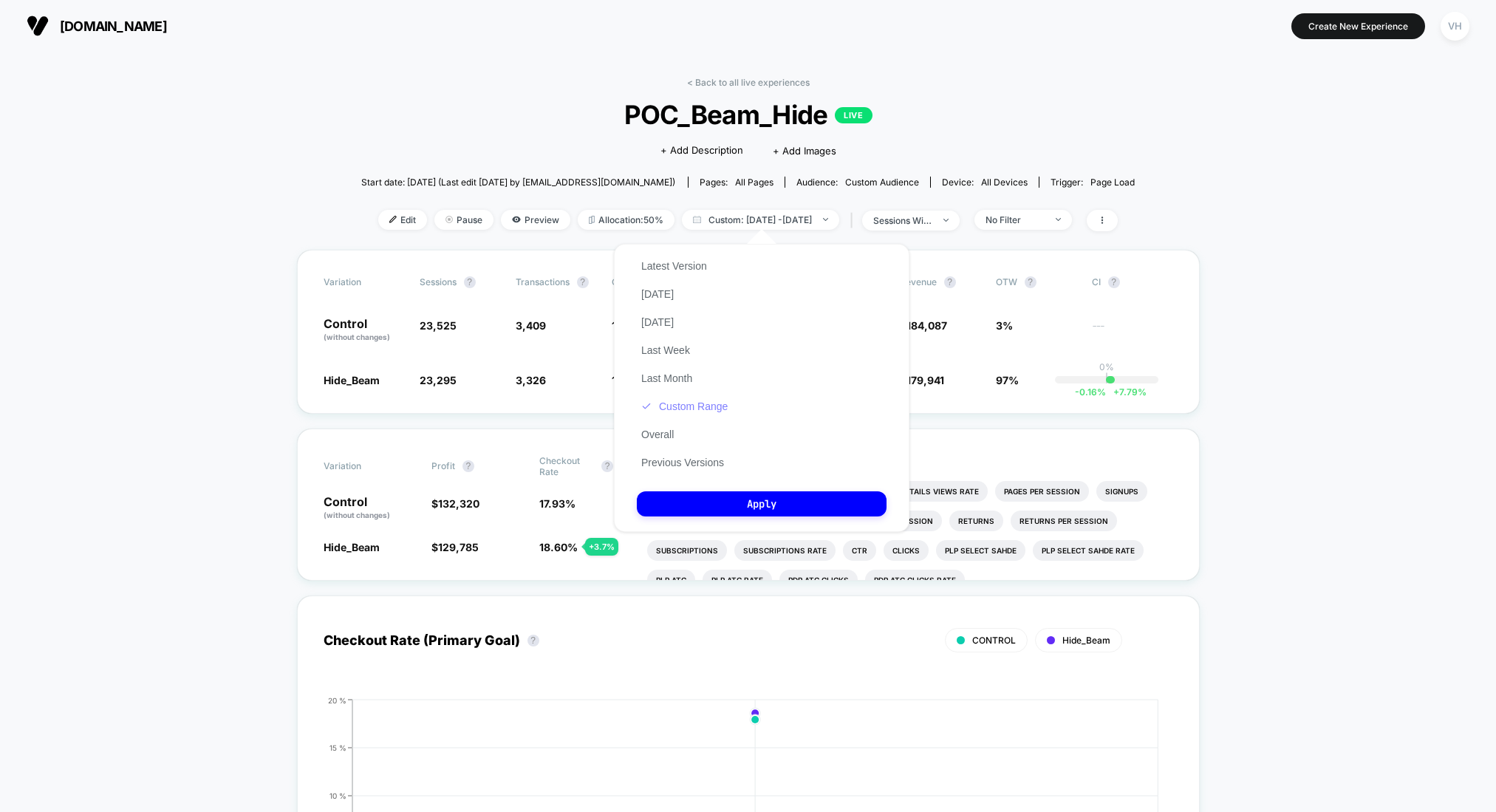
click at [701, 406] on button "Custom Range" at bounding box center [684, 406] width 95 height 14
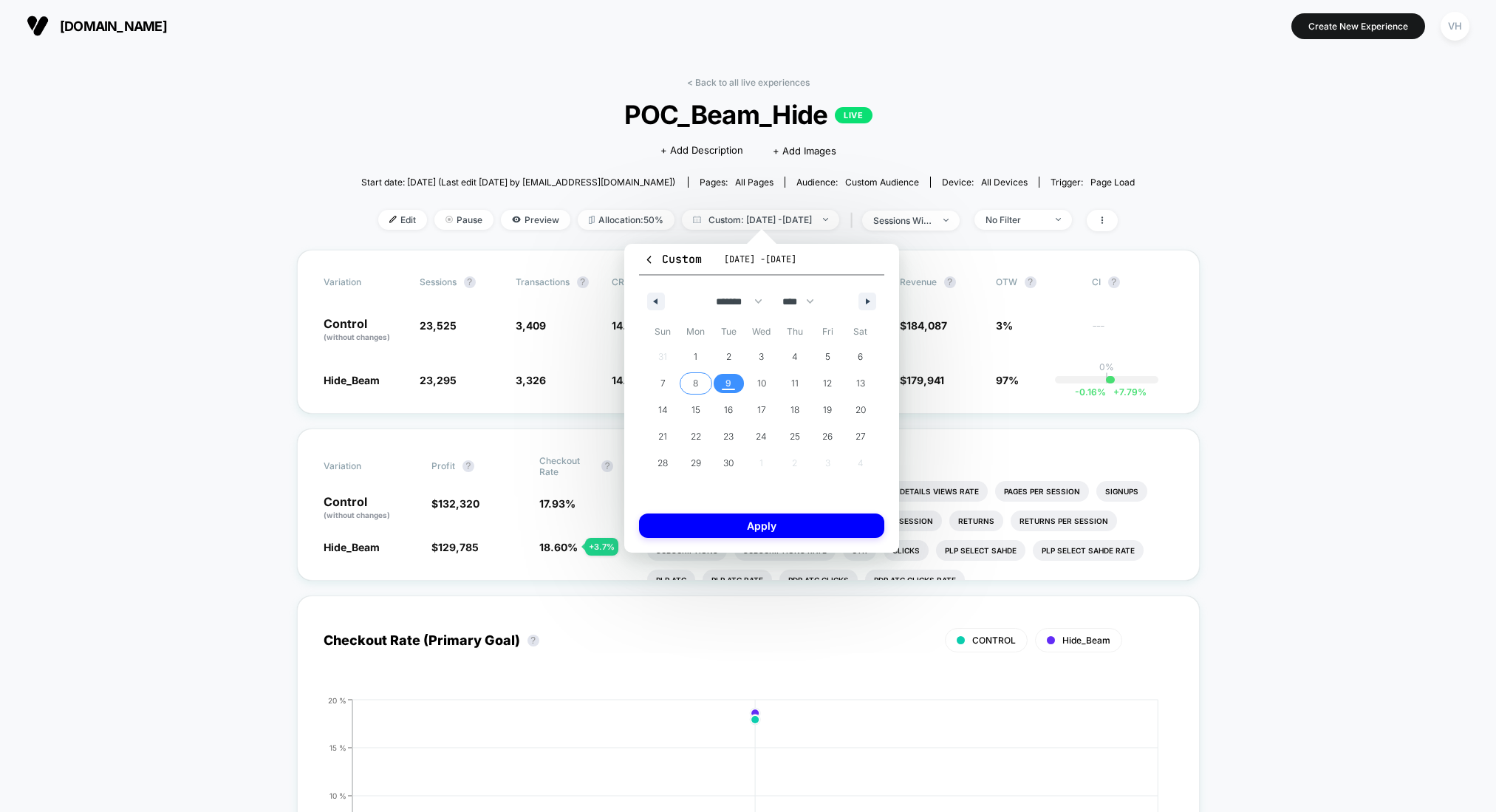
click at [703, 381] on span "8" at bounding box center [696, 383] width 33 height 19
click at [725, 381] on span "9" at bounding box center [728, 383] width 33 height 19
click at [719, 528] on button "Apply" at bounding box center [762, 525] width 245 height 24
